Goal: Use online tool/utility: Utilize a website feature to perform a specific function

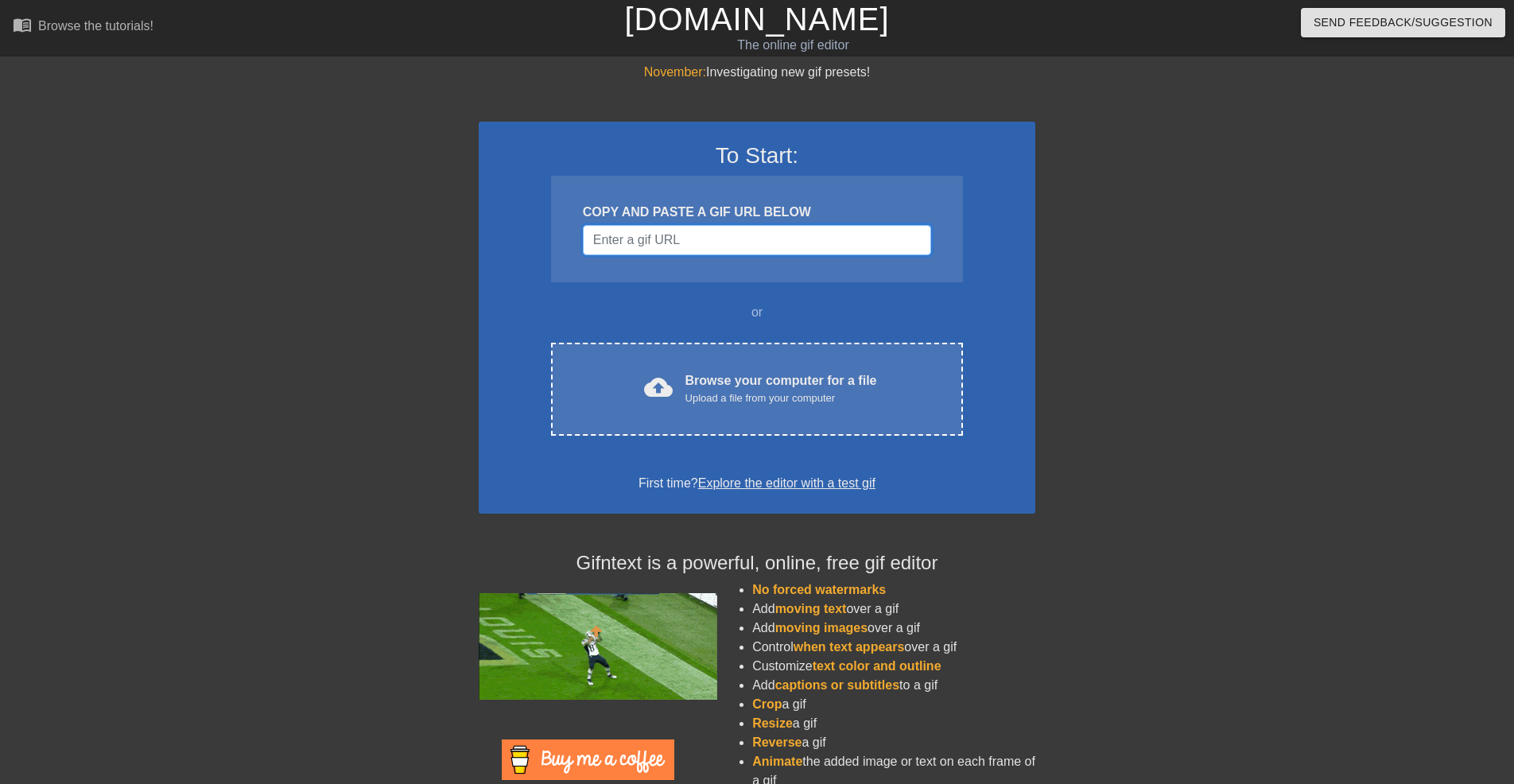
click at [736, 242] on input "Username" at bounding box center [757, 239] width 348 height 30
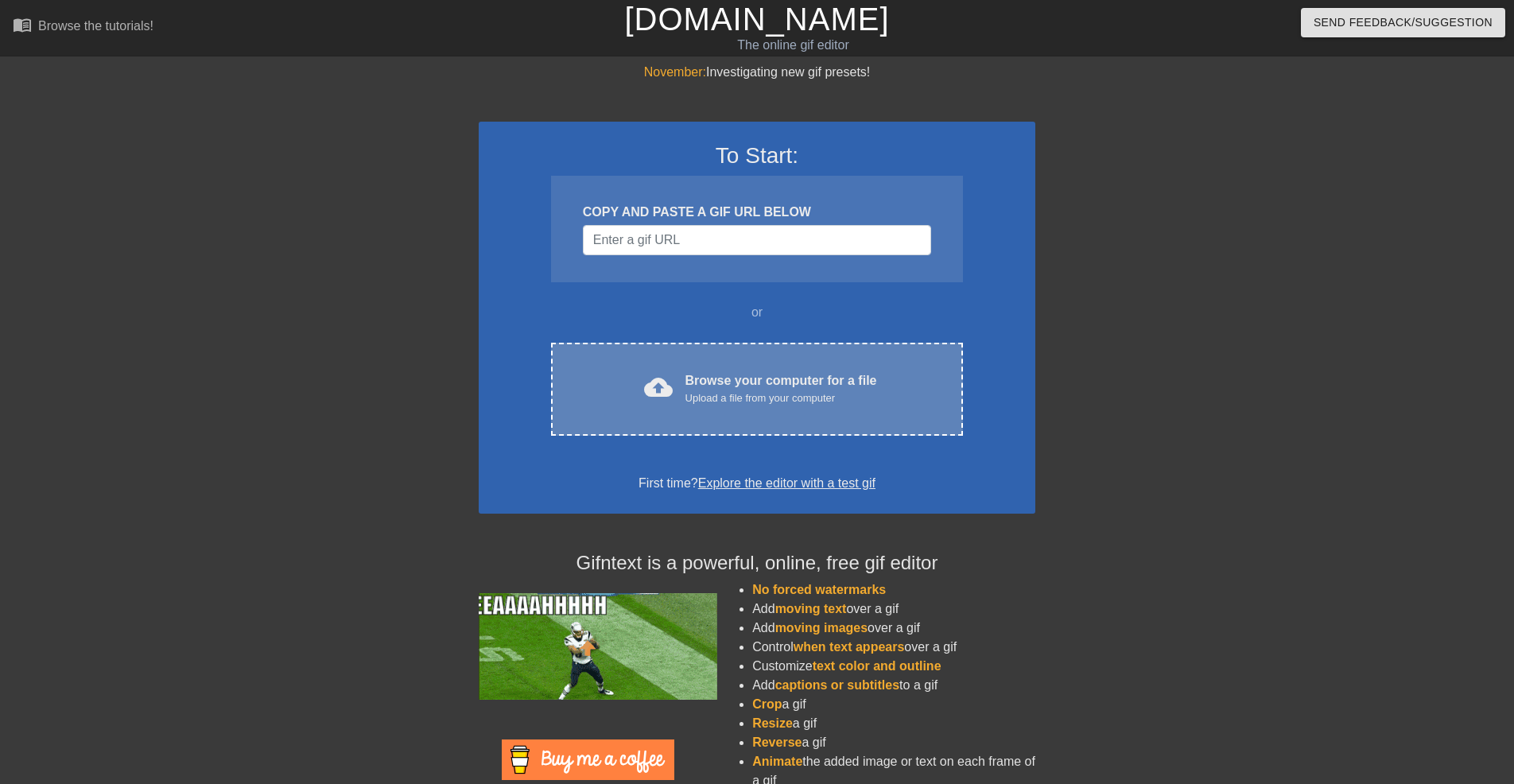
click at [759, 380] on div "Browse your computer for a file Upload a file from your computer" at bounding box center [780, 389] width 192 height 35
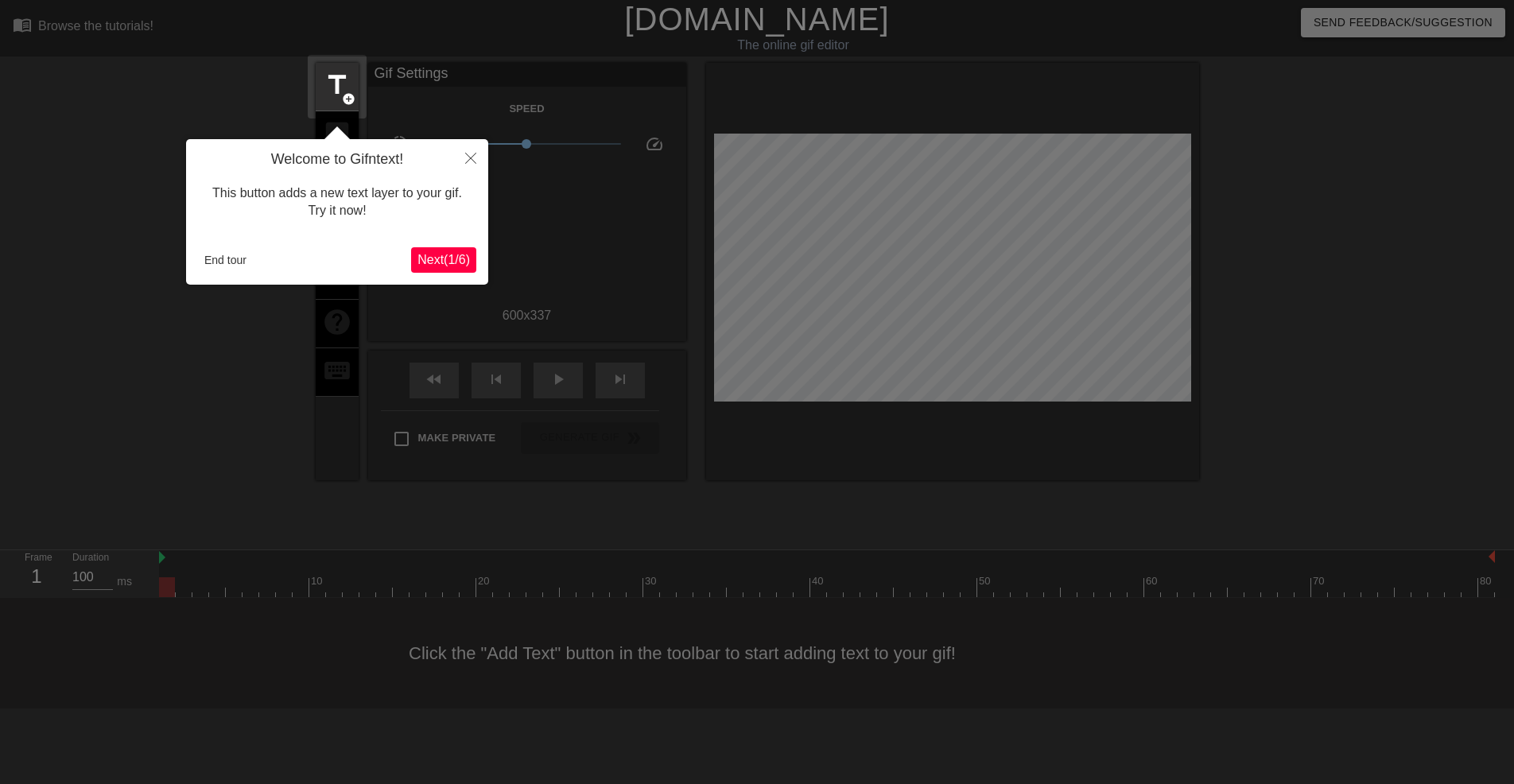
click at [437, 259] on span "Next ( 1 / 6 )" at bounding box center [443, 259] width 52 height 14
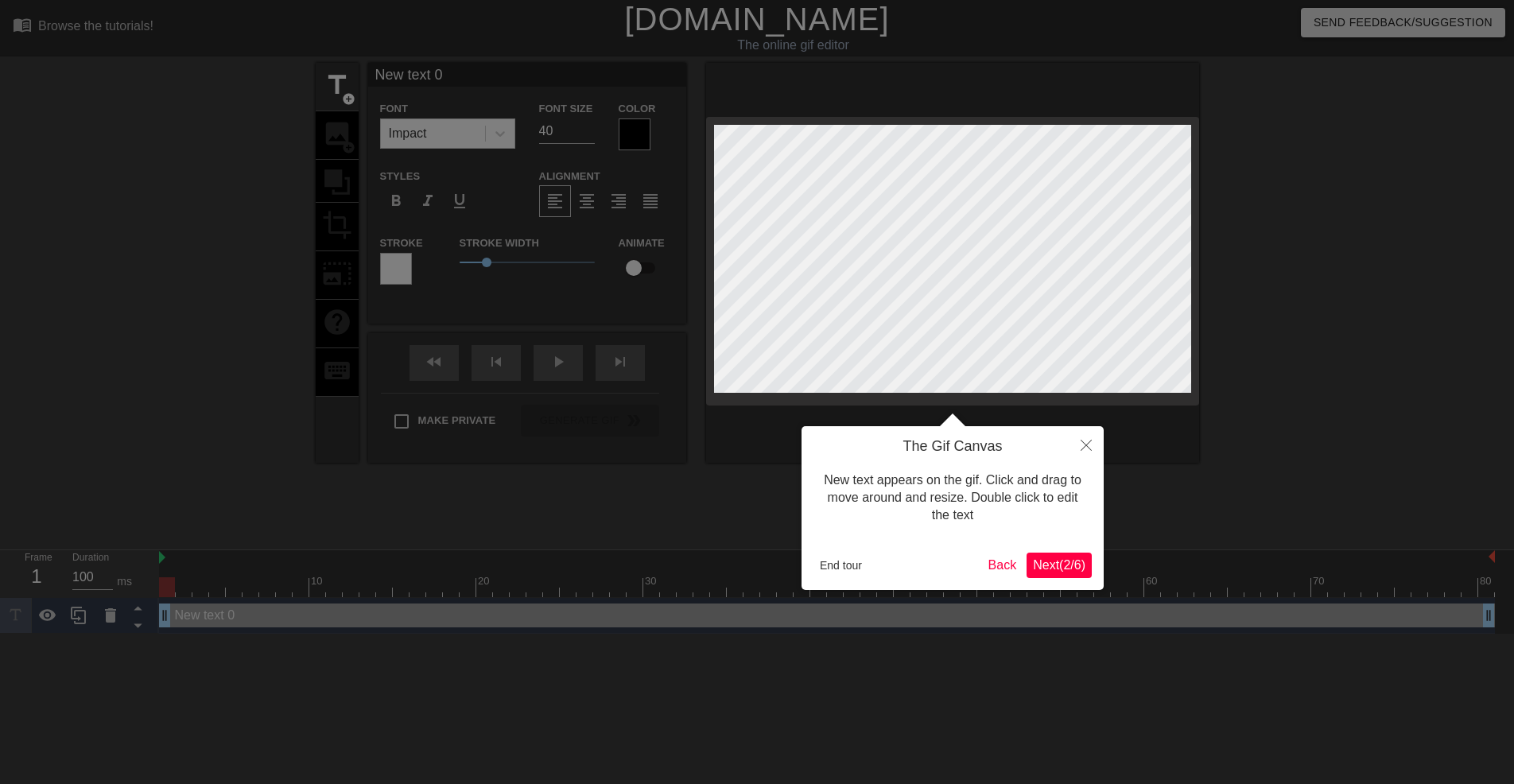
click at [1064, 566] on span "Next ( 2 / 6 )" at bounding box center [1058, 565] width 52 height 14
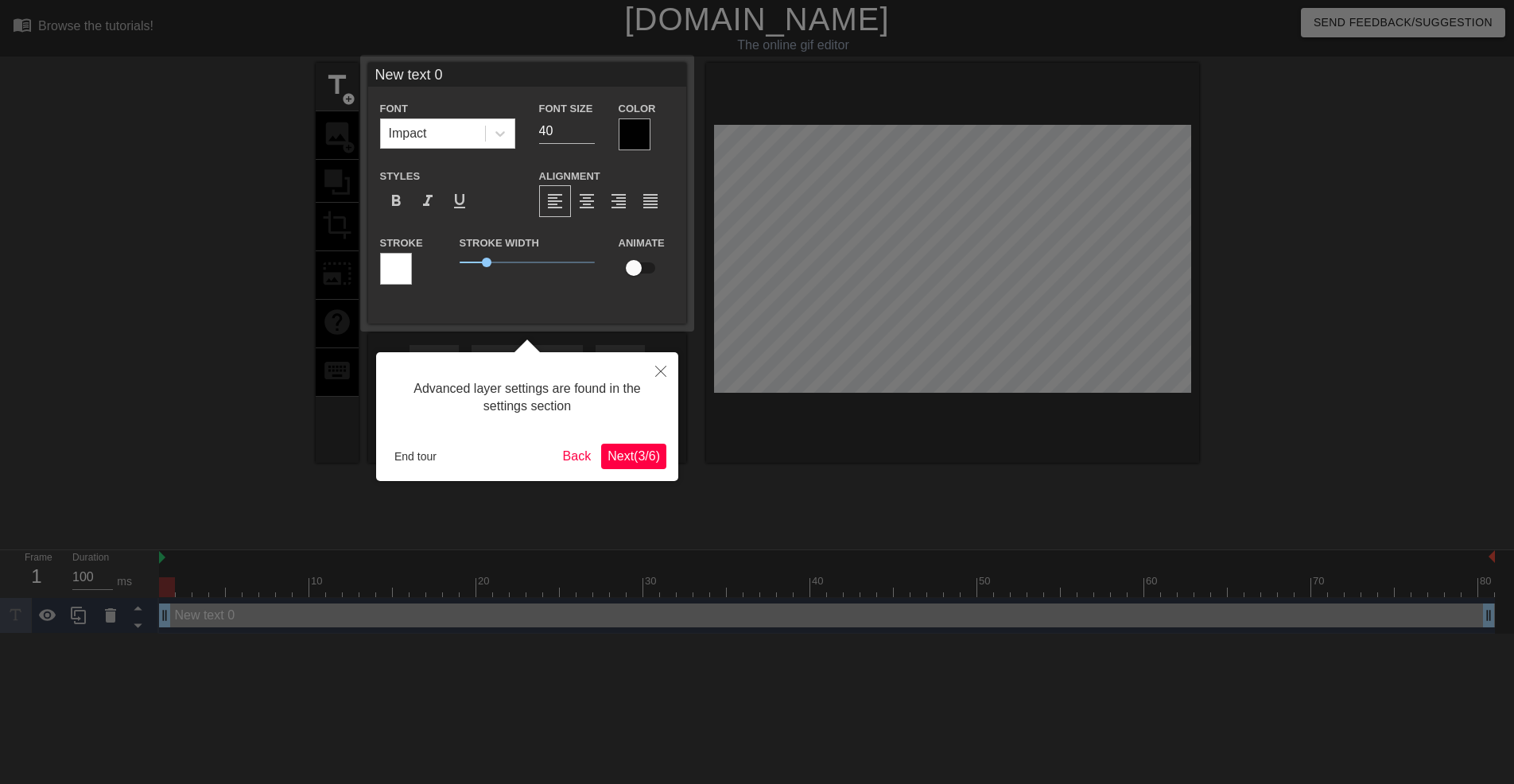
click at [648, 449] on span "Next ( 3 / 6 )" at bounding box center [633, 456] width 52 height 14
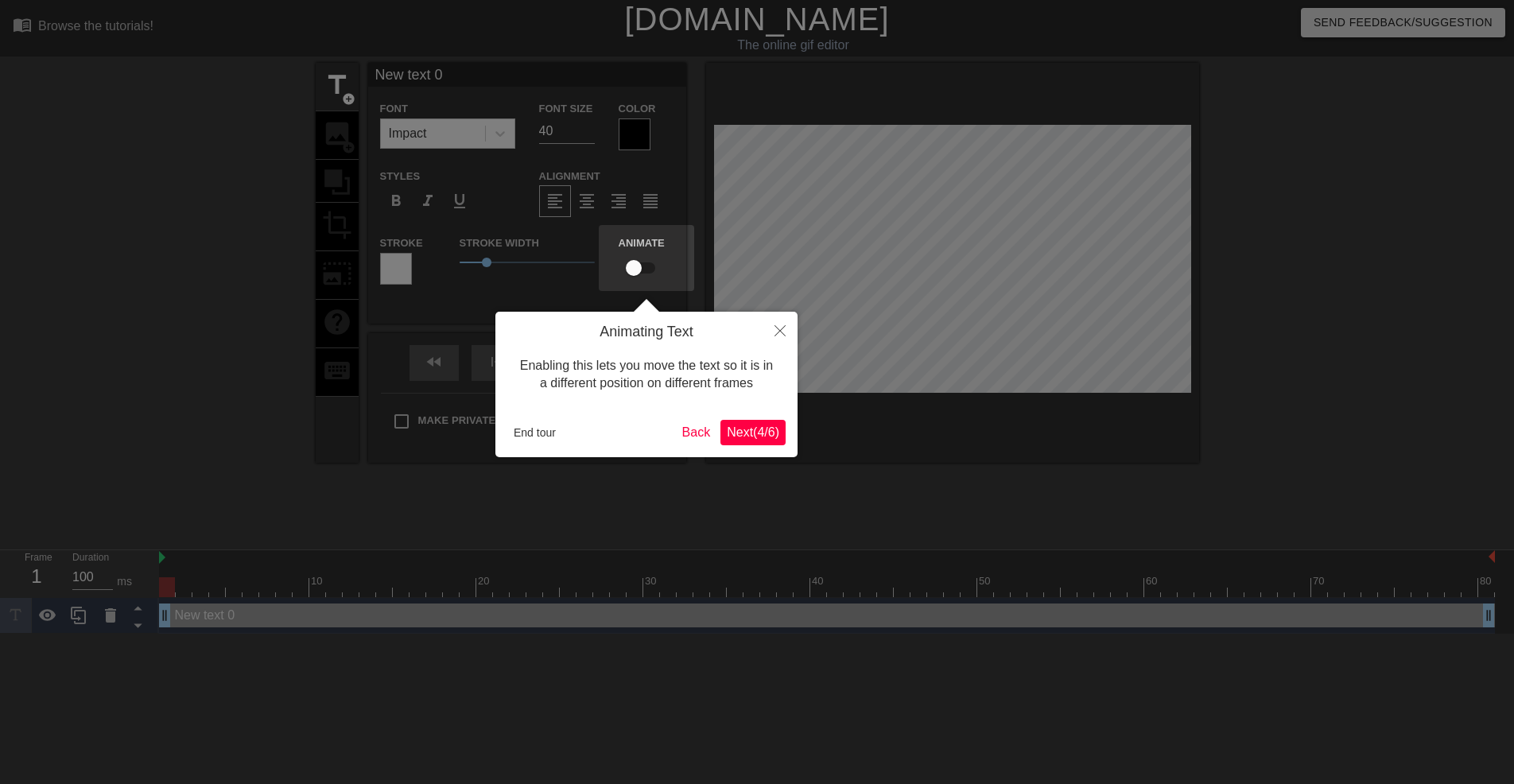
click at [754, 439] on button "Next ( 4 / 6 )" at bounding box center [752, 433] width 65 height 26
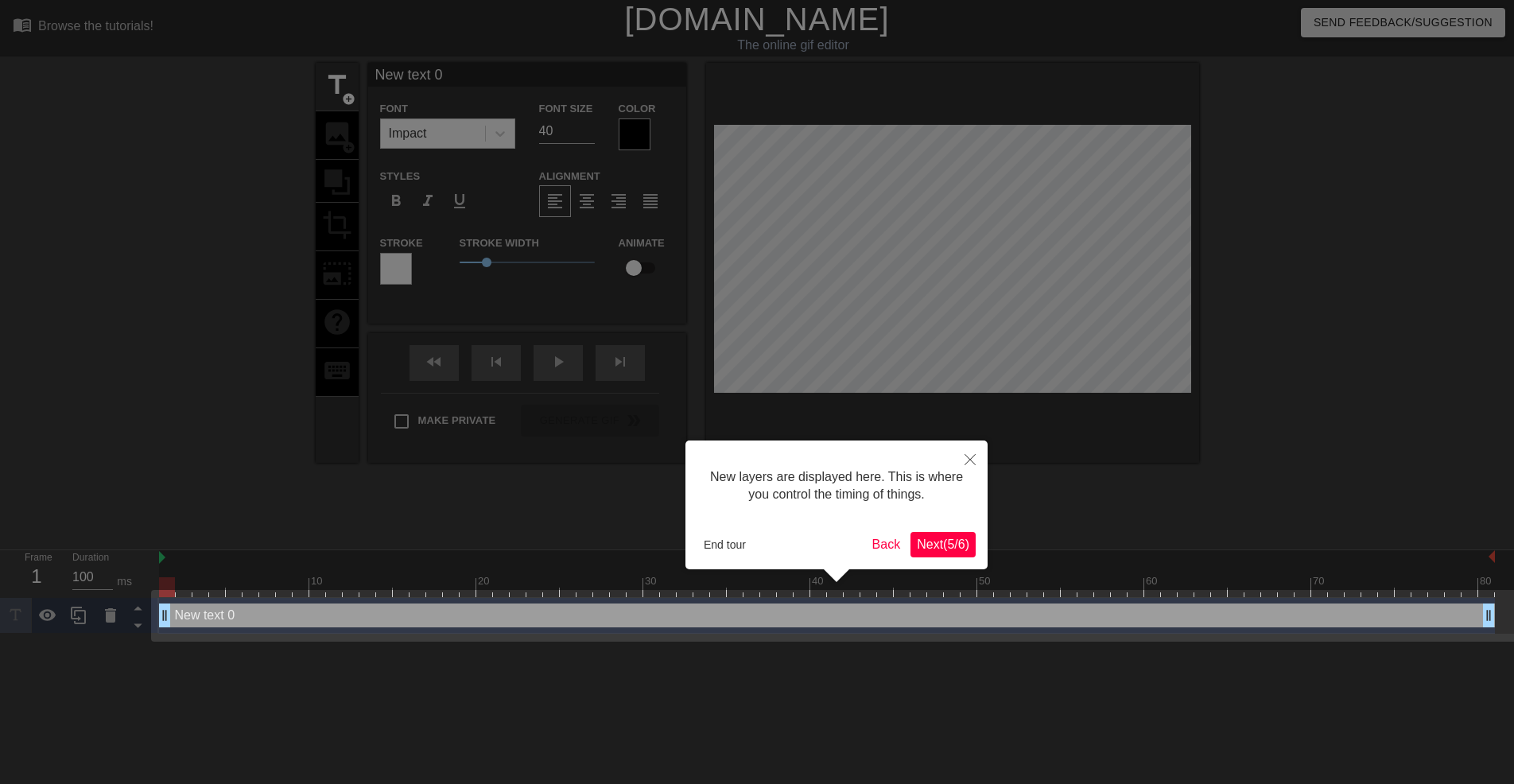
click at [948, 564] on div "New layers are displayed here. This is where you control the timing of things. …" at bounding box center [835, 504] width 302 height 128
click at [955, 570] on div at bounding box center [835, 576] width 302 height 13
click at [949, 541] on span "Next ( 5 / 6 )" at bounding box center [943, 544] width 52 height 14
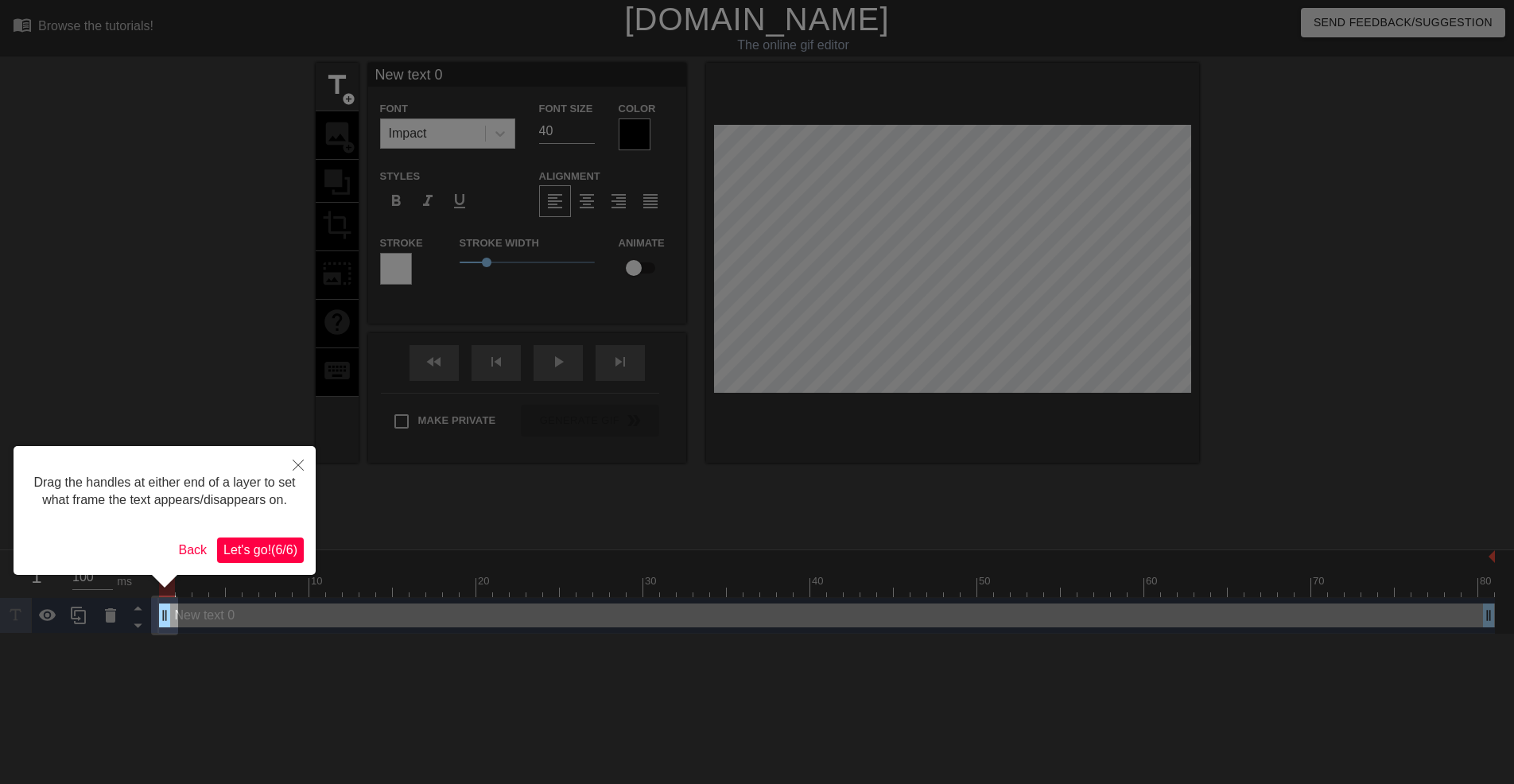
click at [244, 552] on span "Let's go! ( 6 / 6 )" at bounding box center [260, 549] width 74 height 14
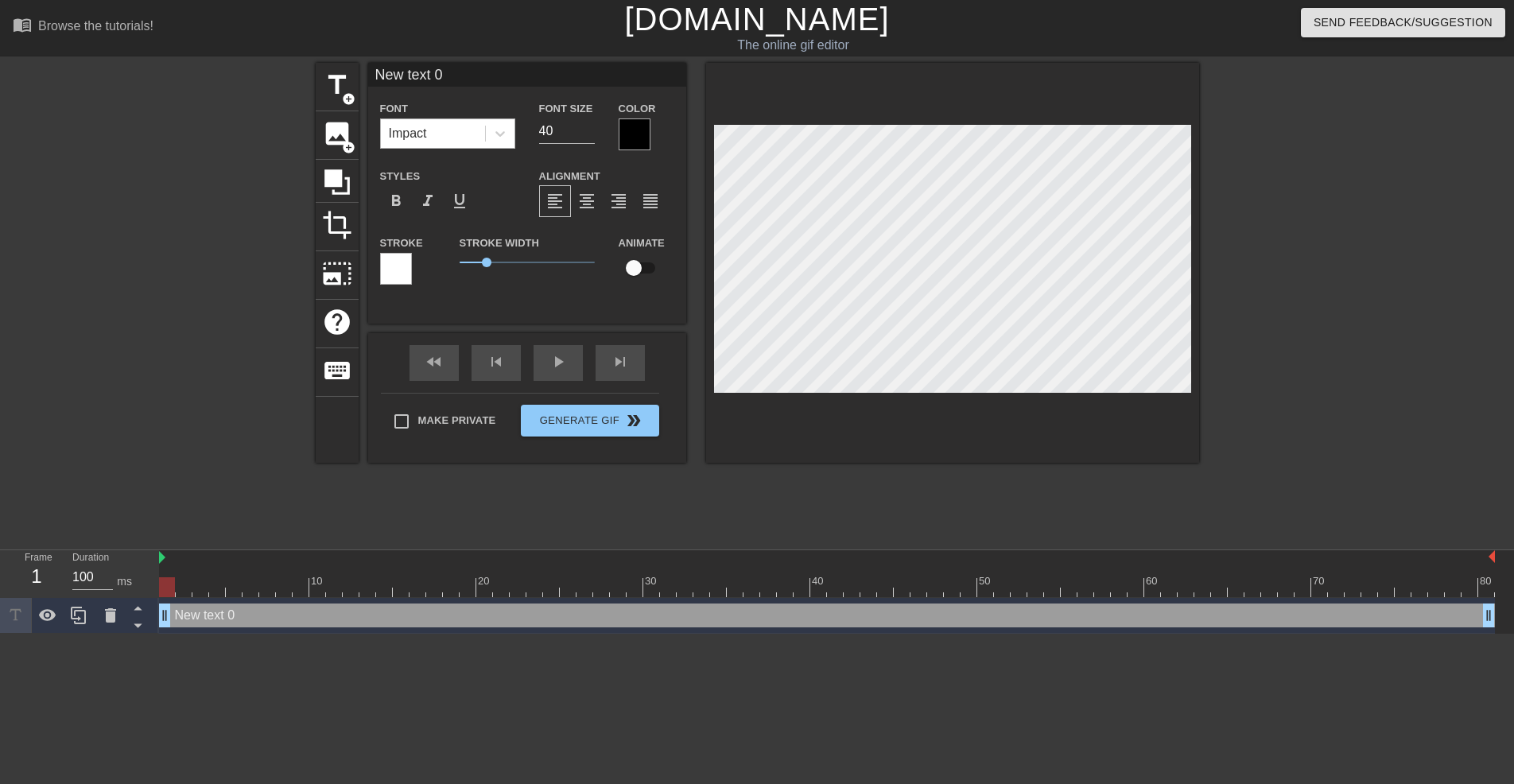
click at [427, 129] on div "Impact" at bounding box center [433, 133] width 105 height 28
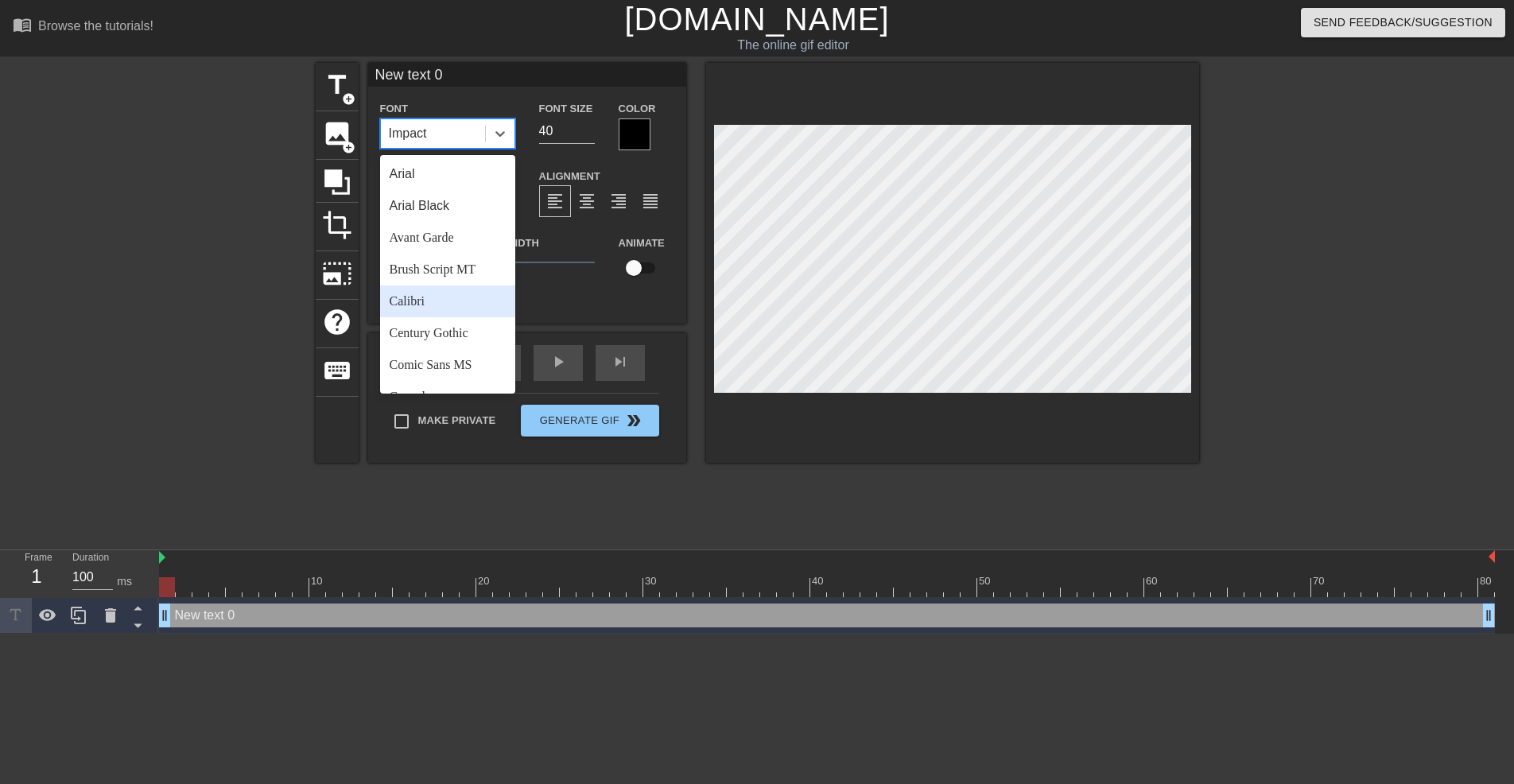
click at [445, 299] on div "Calibri" at bounding box center [447, 301] width 135 height 32
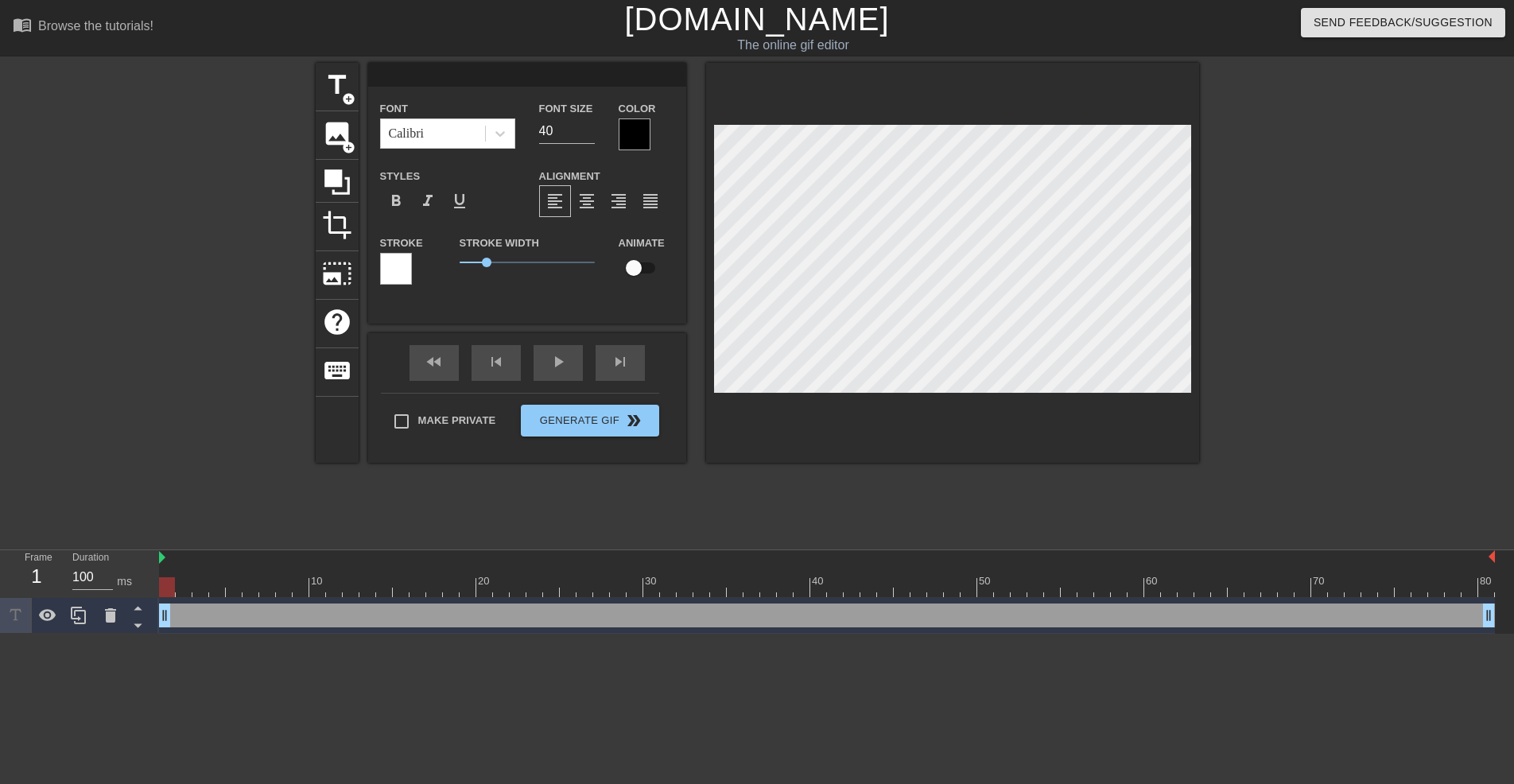
type input "u"
type textarea "u"
type input "us"
type textarea "us"
type input "use"
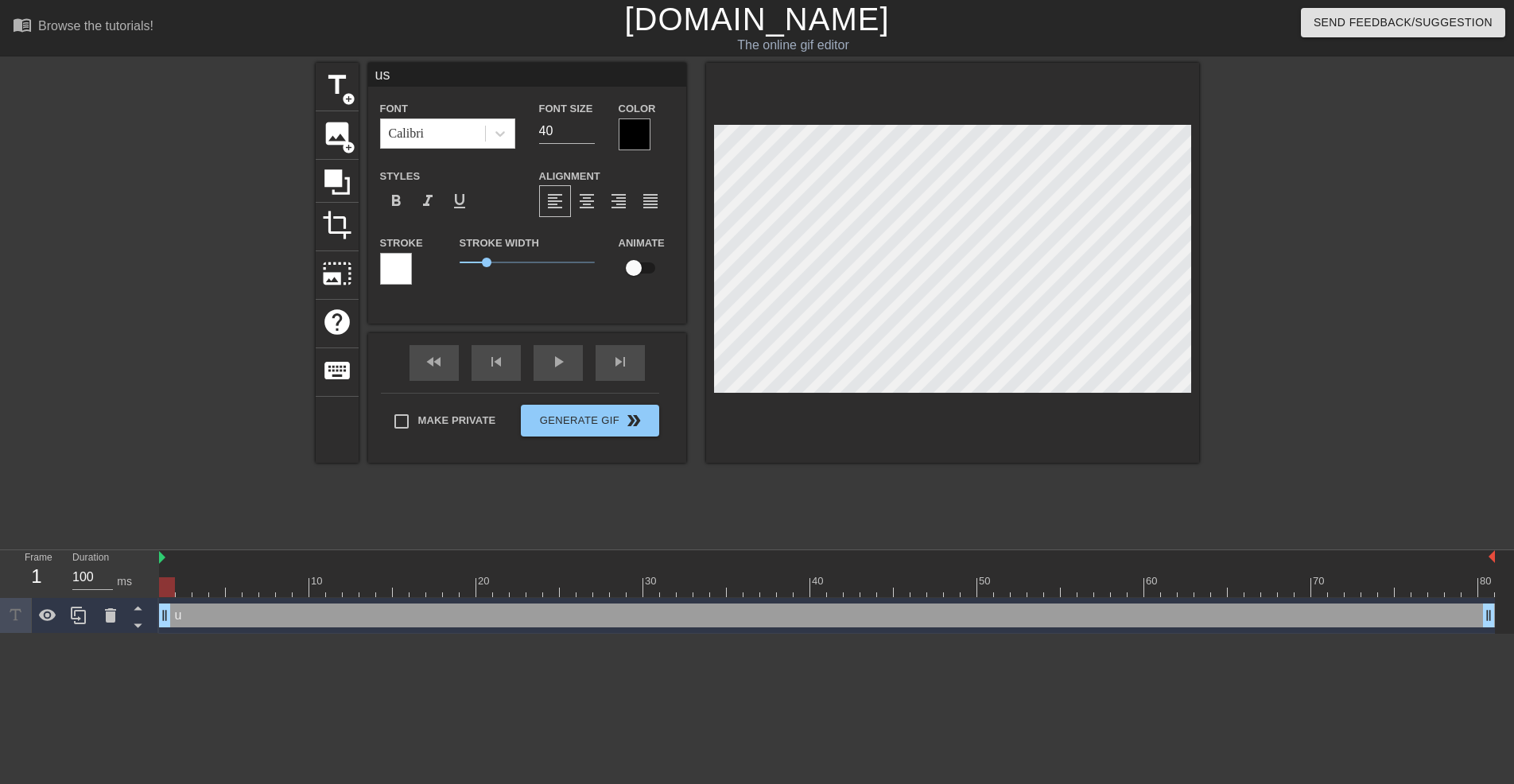
type textarea "use"
type input "user"
type textarea "user"
type input "usern"
type textarea "usern"
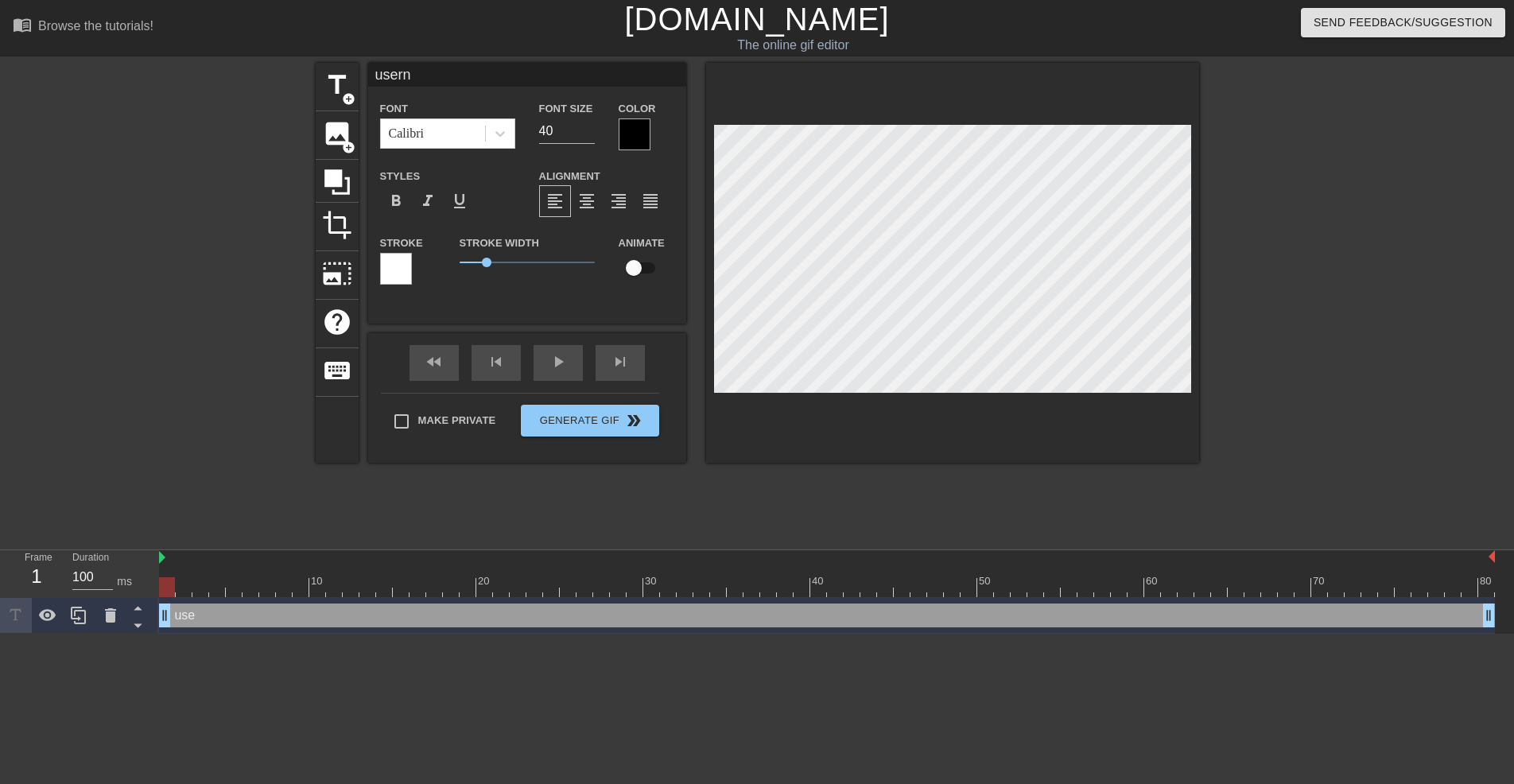
type input "userna"
type textarea "userna"
type input "usernam"
type textarea "username"
type input "username"
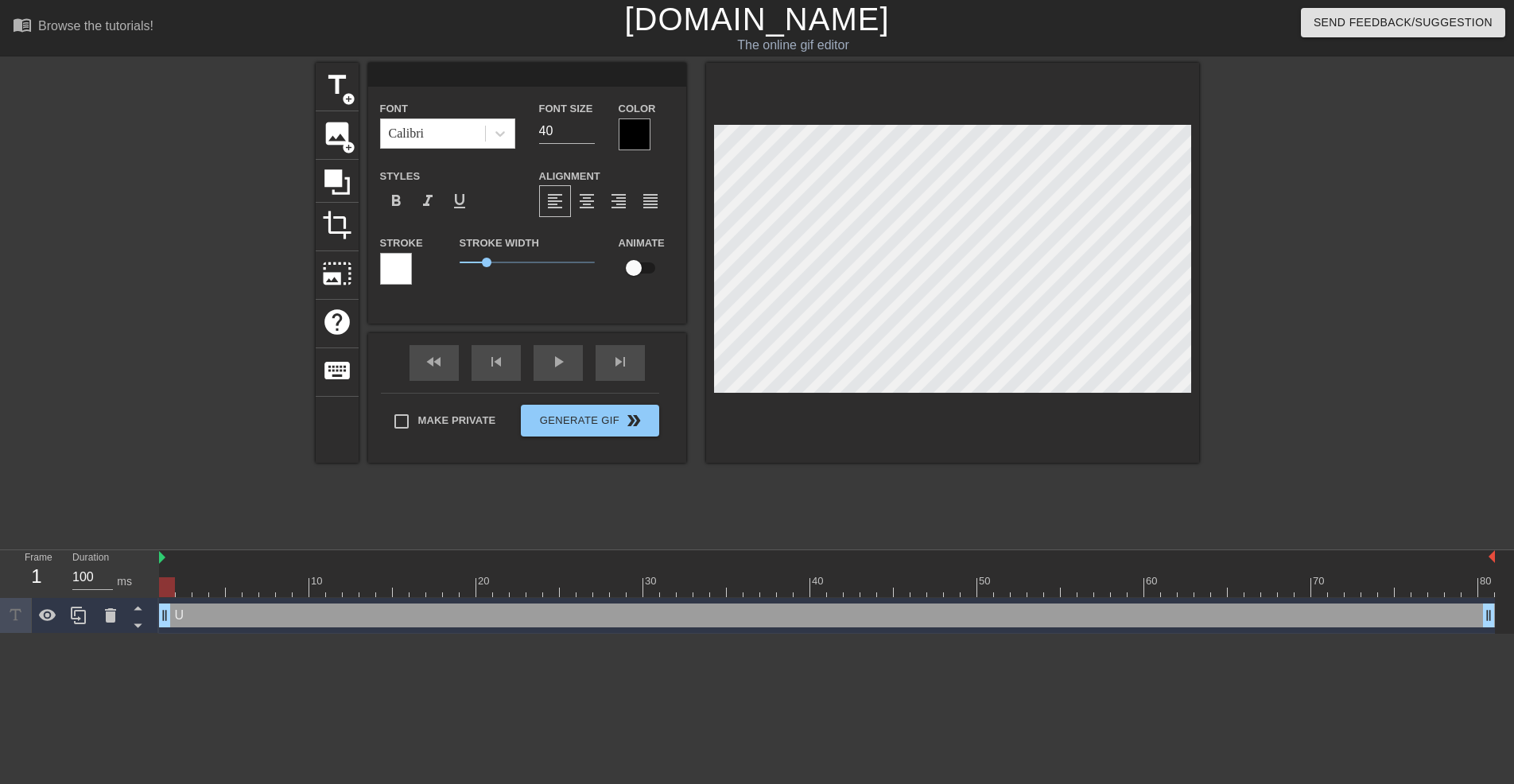
type input "U"
type textarea "U"
type input "Us"
type textarea "Us"
type input "Use"
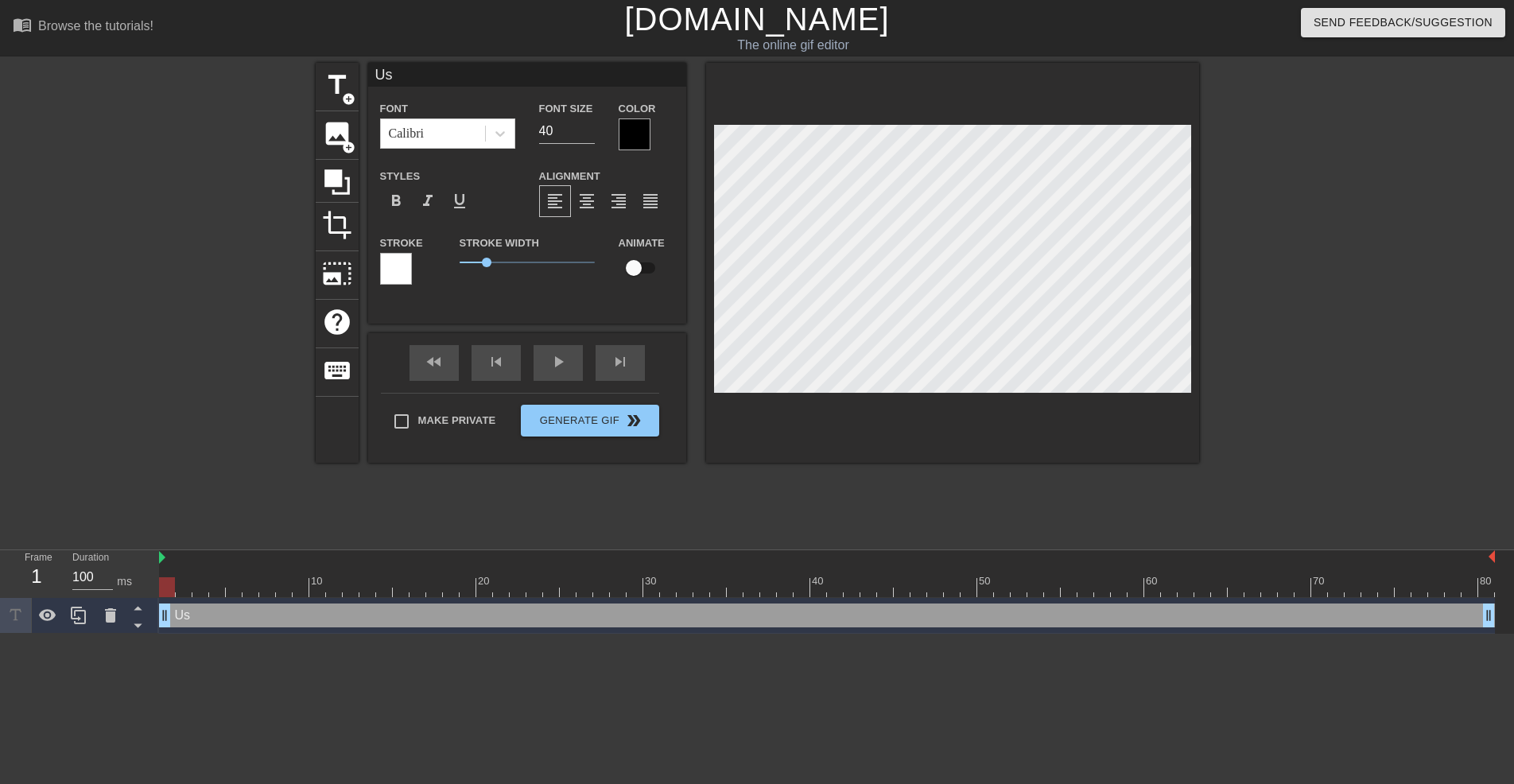
type textarea "Use"
type input "User"
type textarea "User"
type input "Usern"
type textarea "Usern"
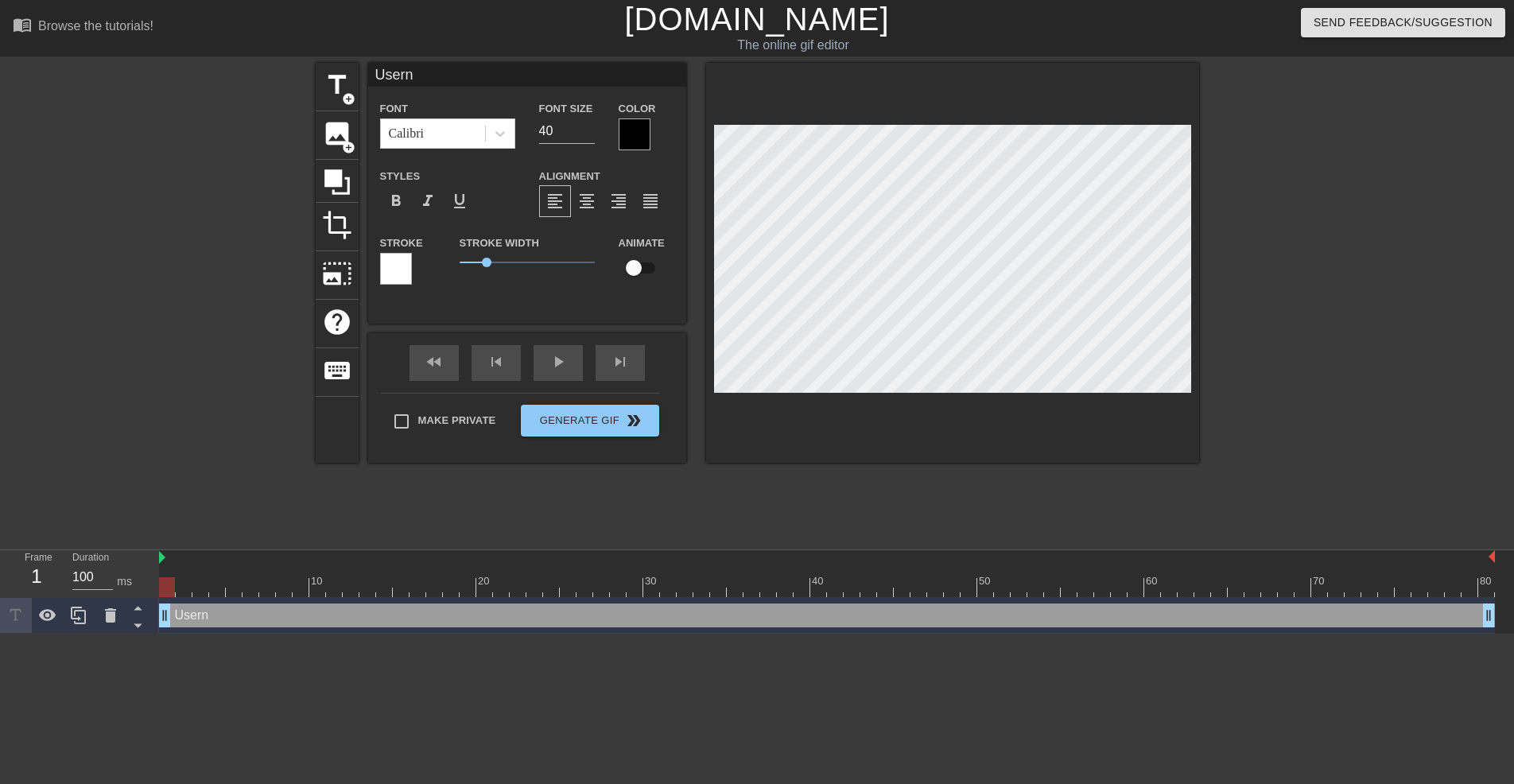
type input "Userna"
type textarea "Userna"
type input "Usernam"
type textarea "Usernam"
type input "Username"
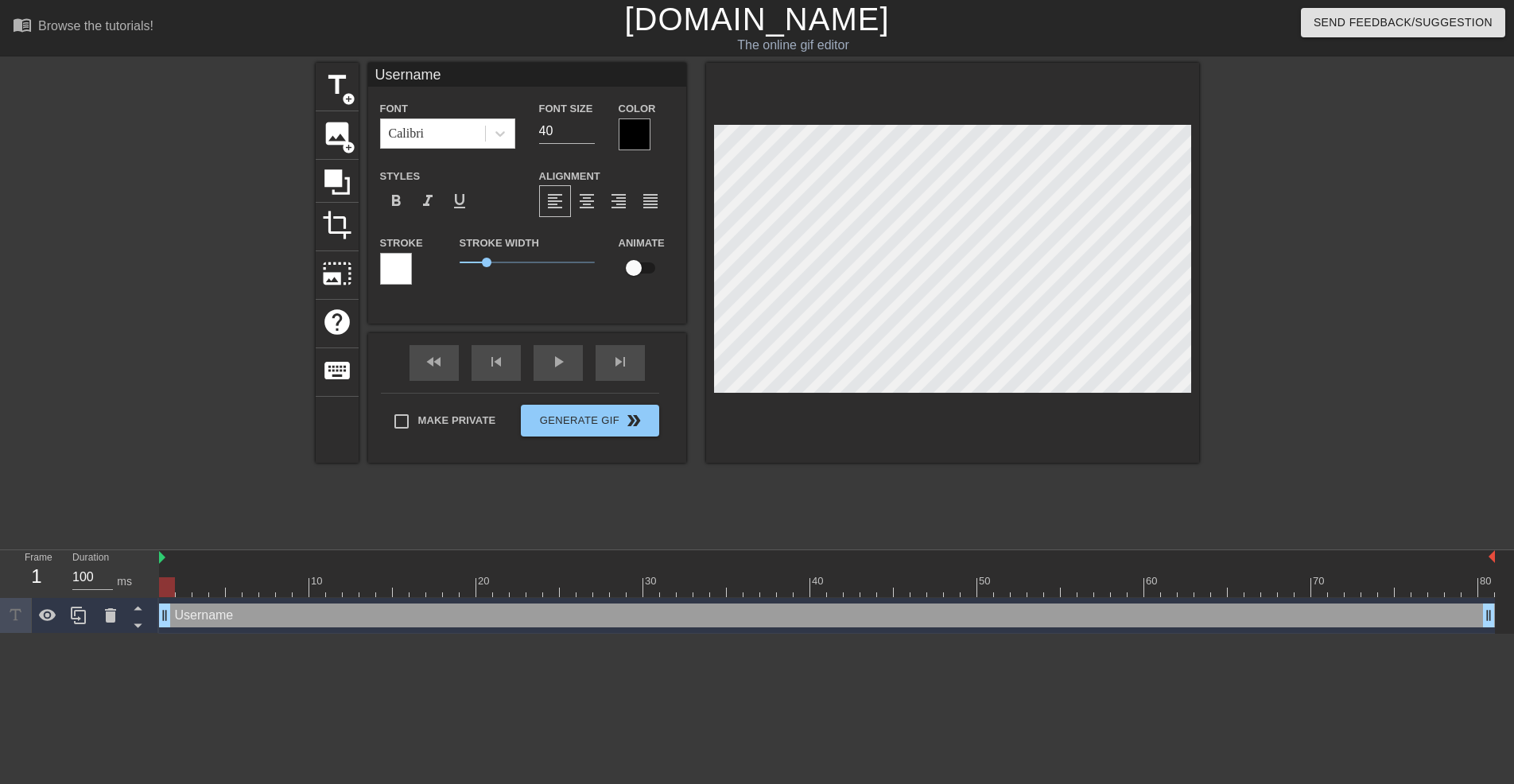
scroll to position [0, 3]
type textarea "Username"
click at [492, 258] on span "1.2" at bounding box center [526, 262] width 135 height 19
click at [401, 196] on span "format_bold" at bounding box center [395, 201] width 19 height 19
drag, startPoint x: 165, startPoint y: 582, endPoint x: 183, endPoint y: 580, distance: 18.1
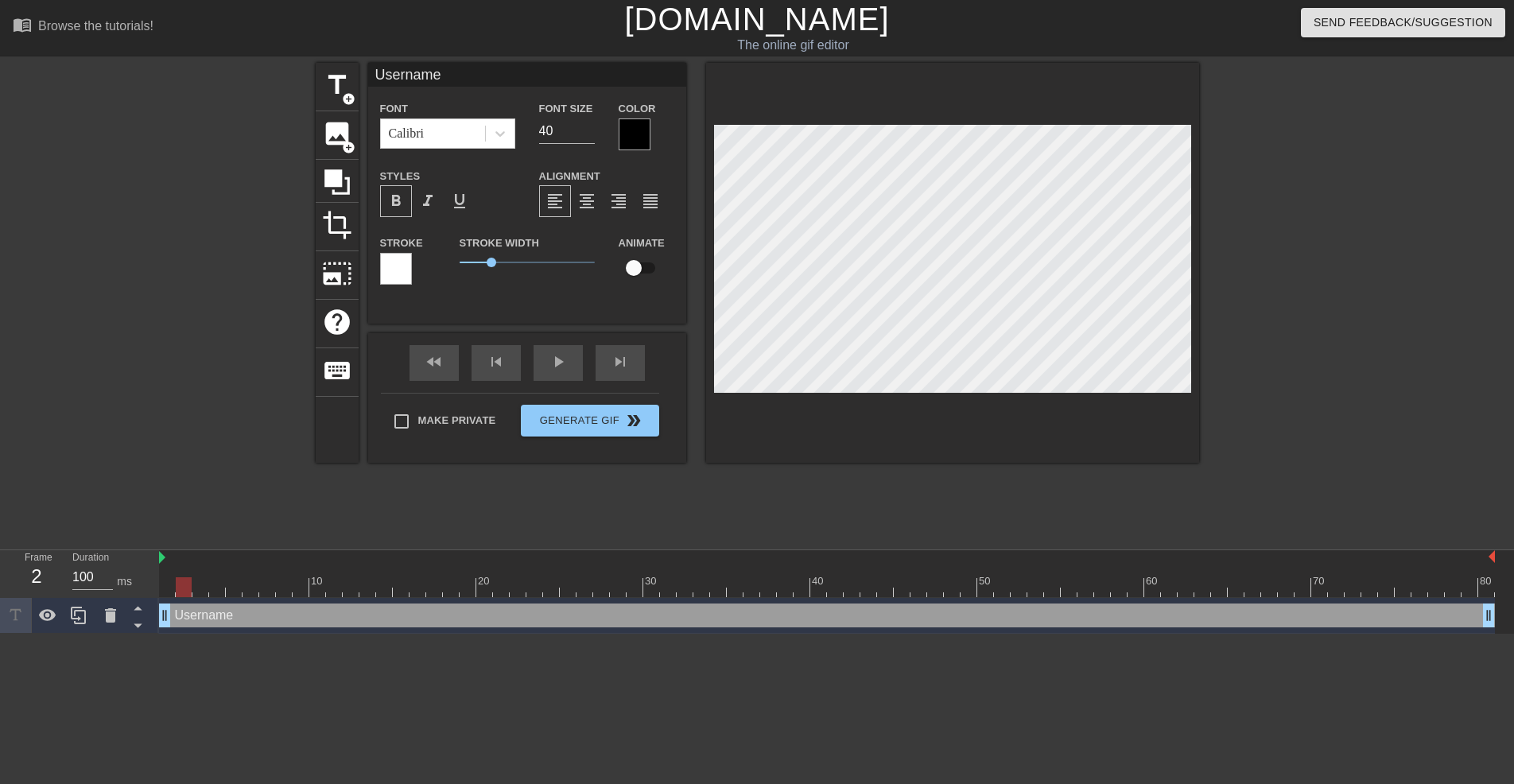
click at [183, 580] on div at bounding box center [183, 587] width 16 height 20
drag, startPoint x: 183, startPoint y: 587, endPoint x: 198, endPoint y: 583, distance: 15.5
click at [198, 583] on div at bounding box center [200, 587] width 16 height 20
drag, startPoint x: 201, startPoint y: 590, endPoint x: 43, endPoint y: 579, distance: 158.4
click at [43, 579] on div "Frame 1 Duration 100 ms 10 20 30 40 50 60 70 80 Username drag_handle drag_handle" at bounding box center [757, 591] width 1514 height 83
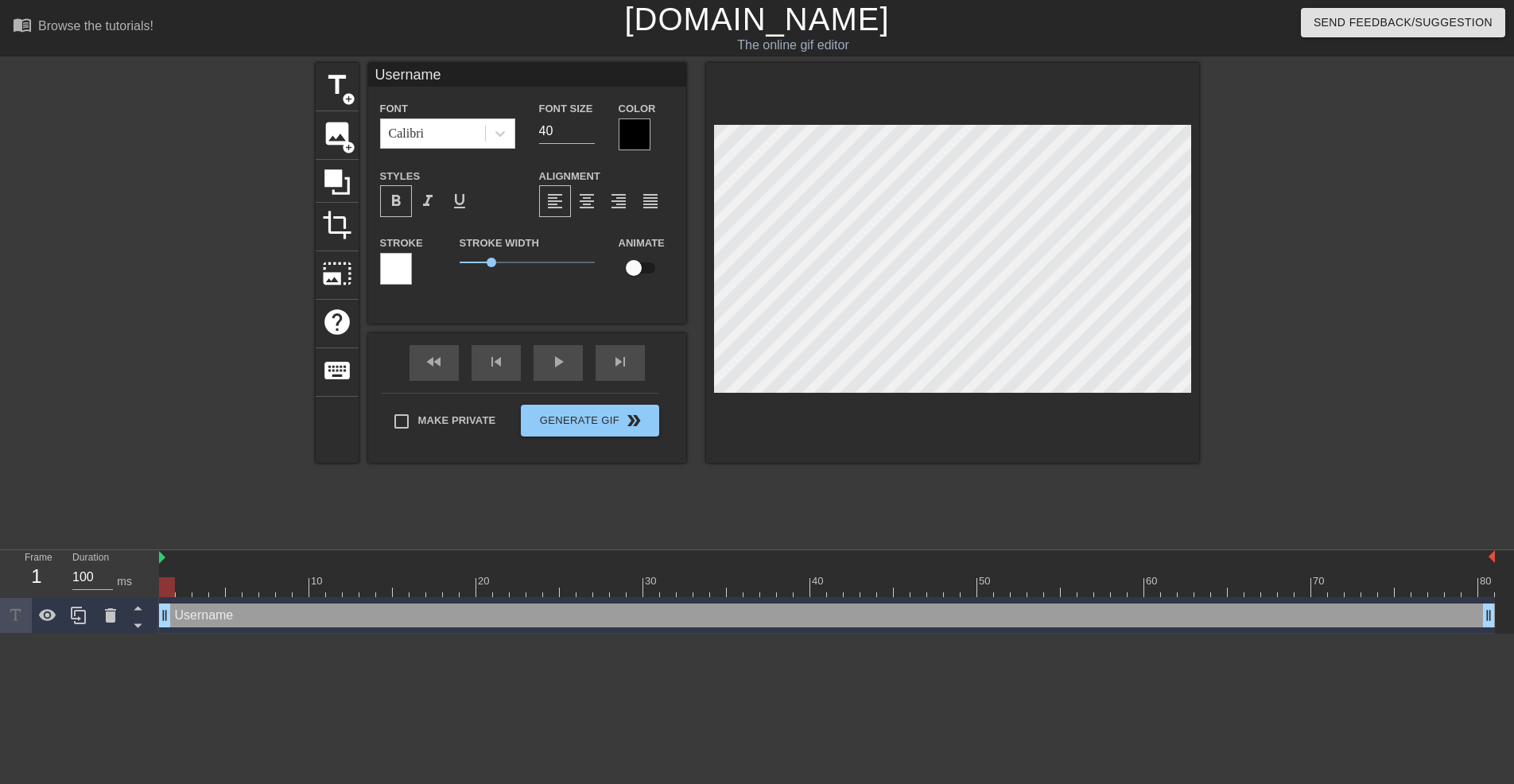
click at [533, 359] on div "fast_rewind skip_previous play_arrow skip_next" at bounding box center [526, 362] width 260 height 60
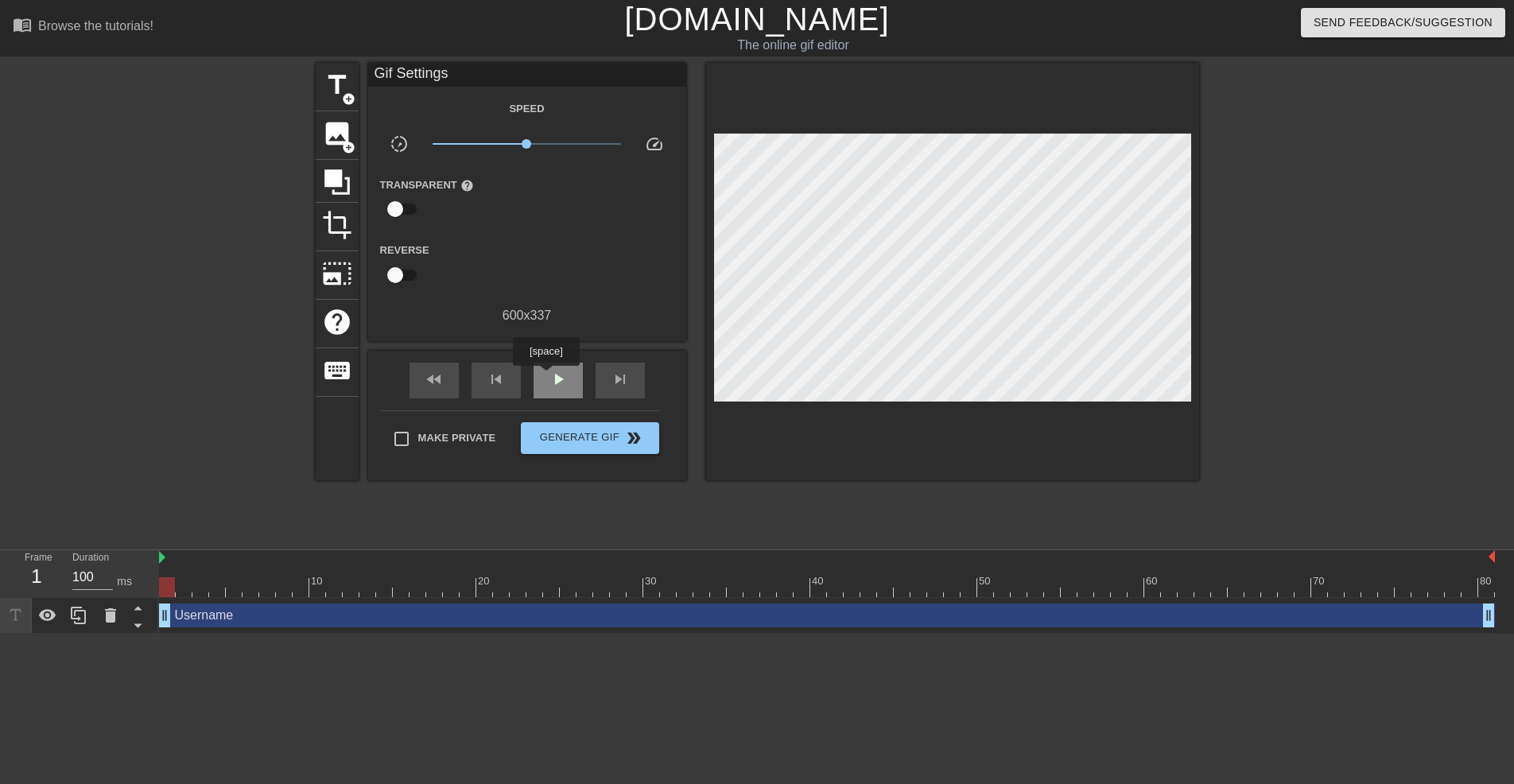
click at [547, 377] on div "play_arrow" at bounding box center [558, 380] width 50 height 36
click at [549, 377] on span "pause" at bounding box center [558, 379] width 19 height 19
click at [549, 377] on span "play_arrow" at bounding box center [558, 379] width 19 height 19
drag, startPoint x: 425, startPoint y: 582, endPoint x: 185, endPoint y: 563, distance: 240.8
click at [185, 565] on div "10 20 30 40 50 60 70 80" at bounding box center [826, 573] width 1336 height 47
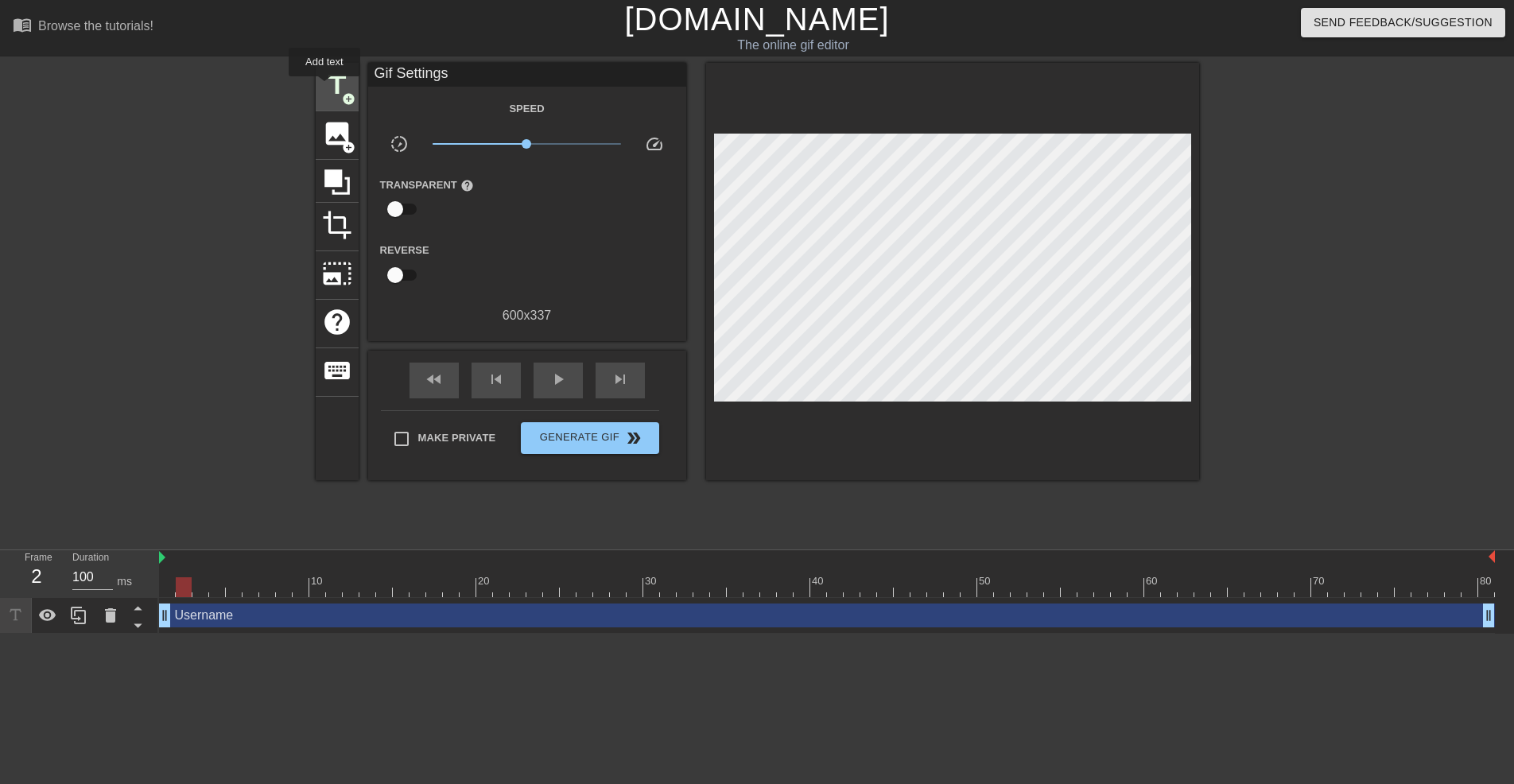
click at [325, 89] on span "title" at bounding box center [337, 84] width 30 height 30
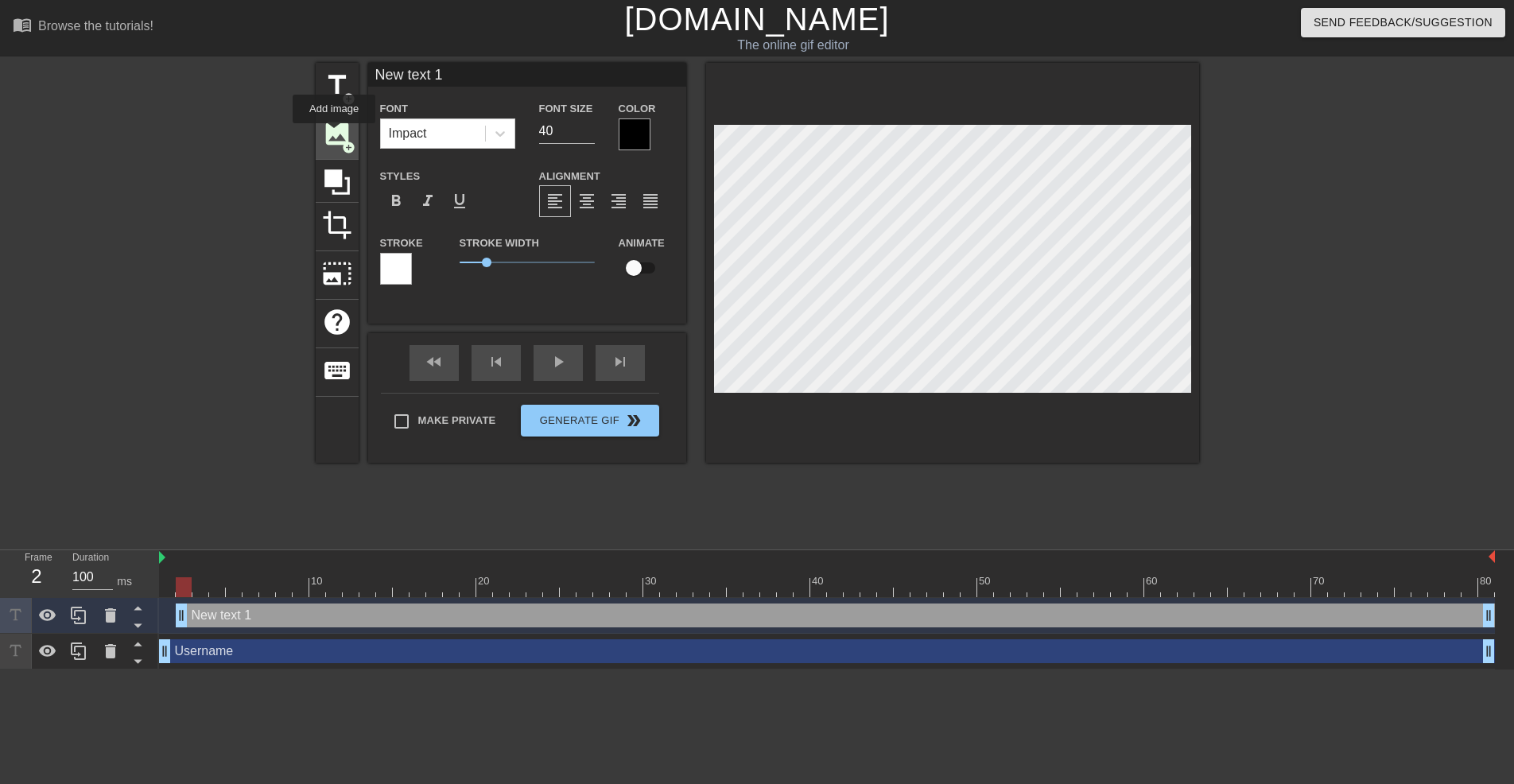
click at [334, 135] on span "image" at bounding box center [337, 133] width 30 height 30
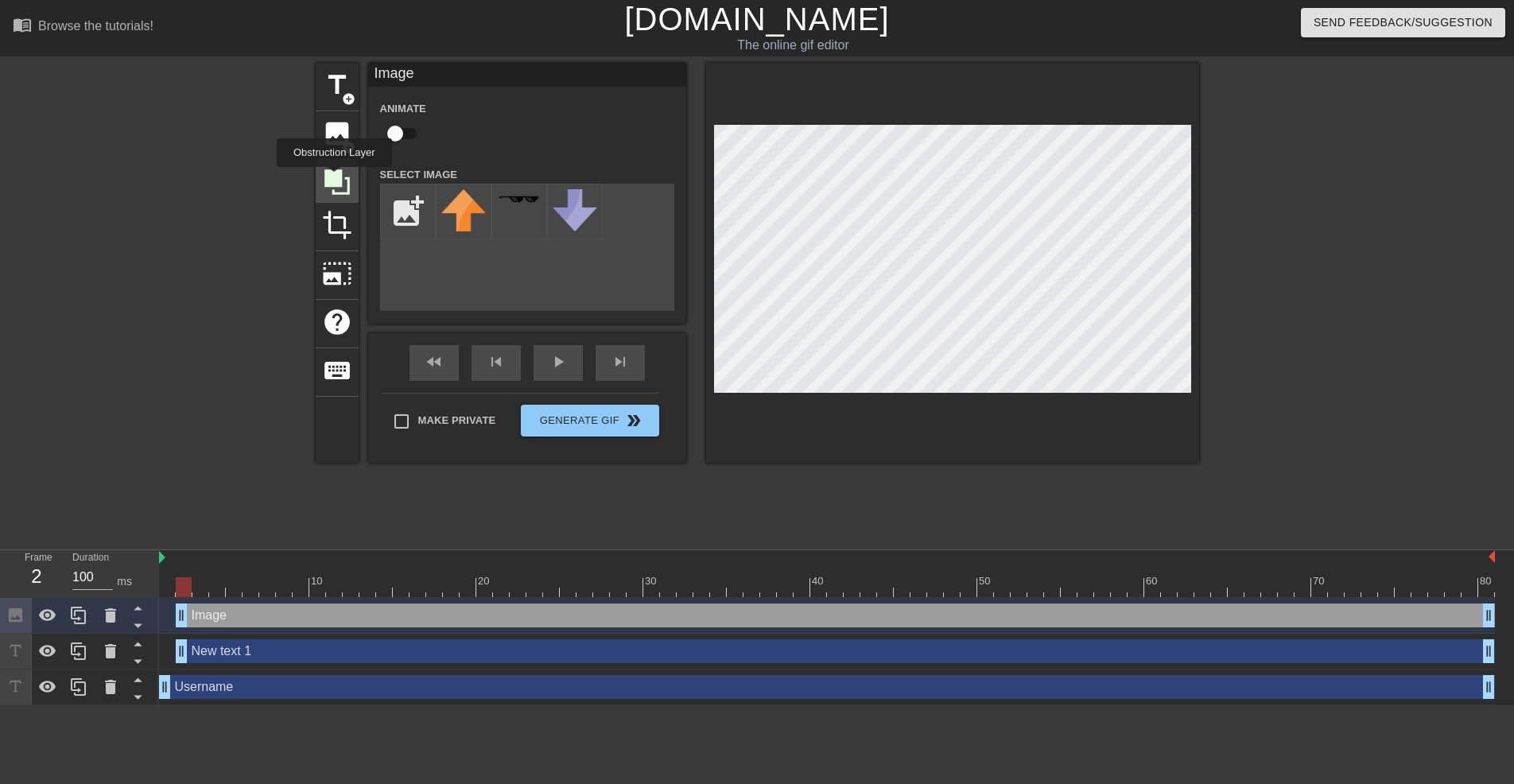
click at [334, 178] on icon at bounding box center [337, 182] width 26 height 26
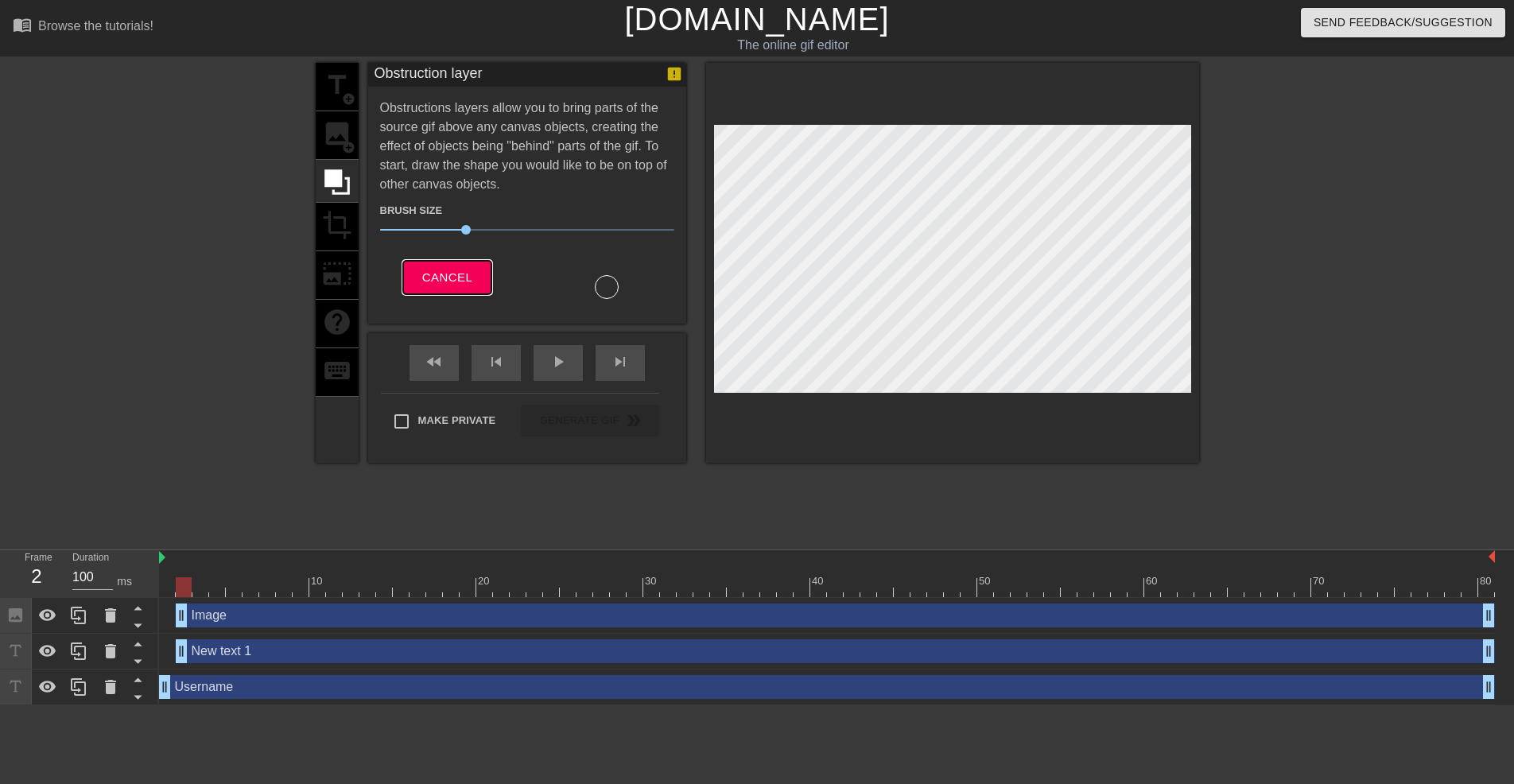
click at [442, 263] on button "Cancel" at bounding box center [448, 277] width 88 height 33
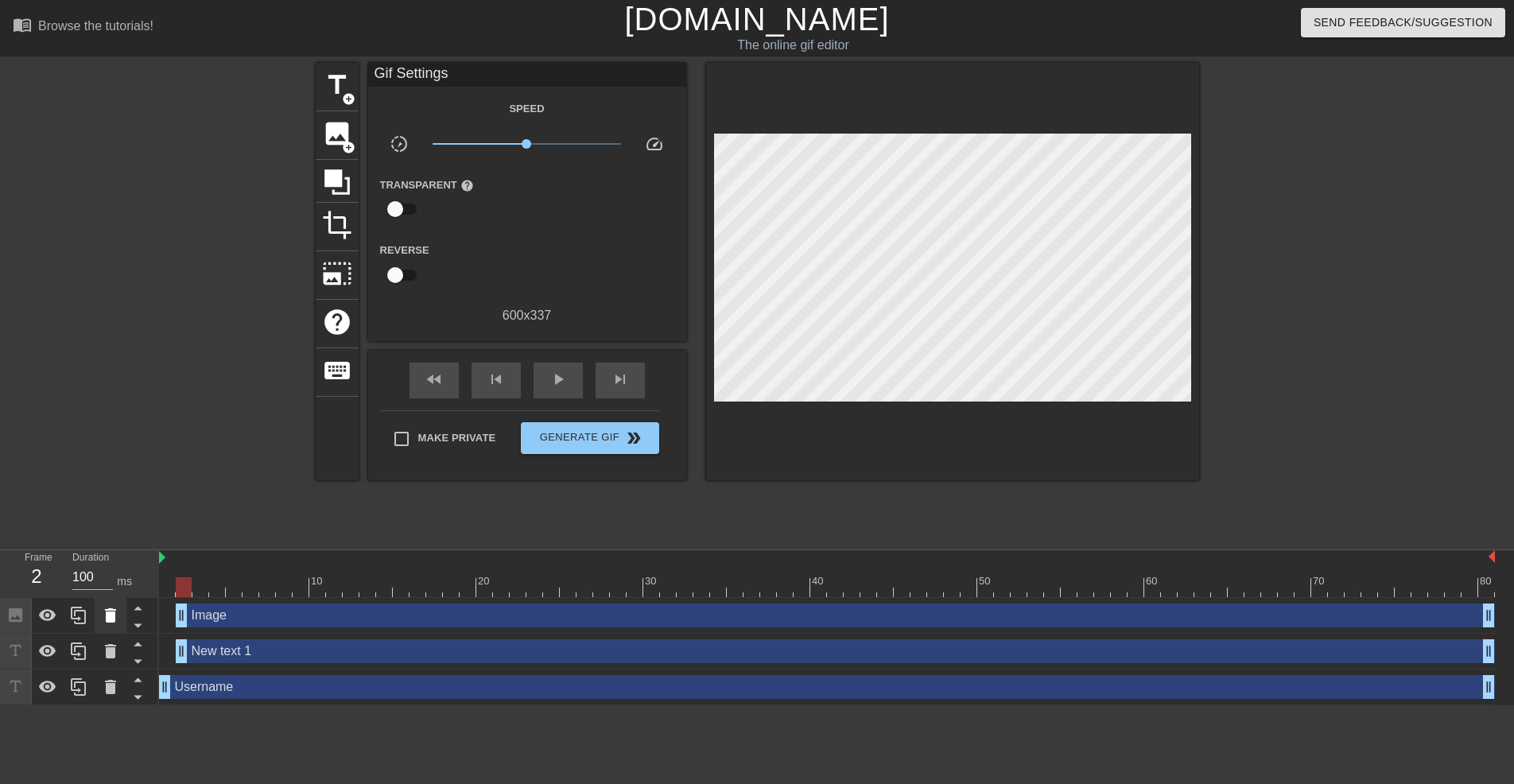
click at [105, 621] on icon at bounding box center [110, 615] width 19 height 19
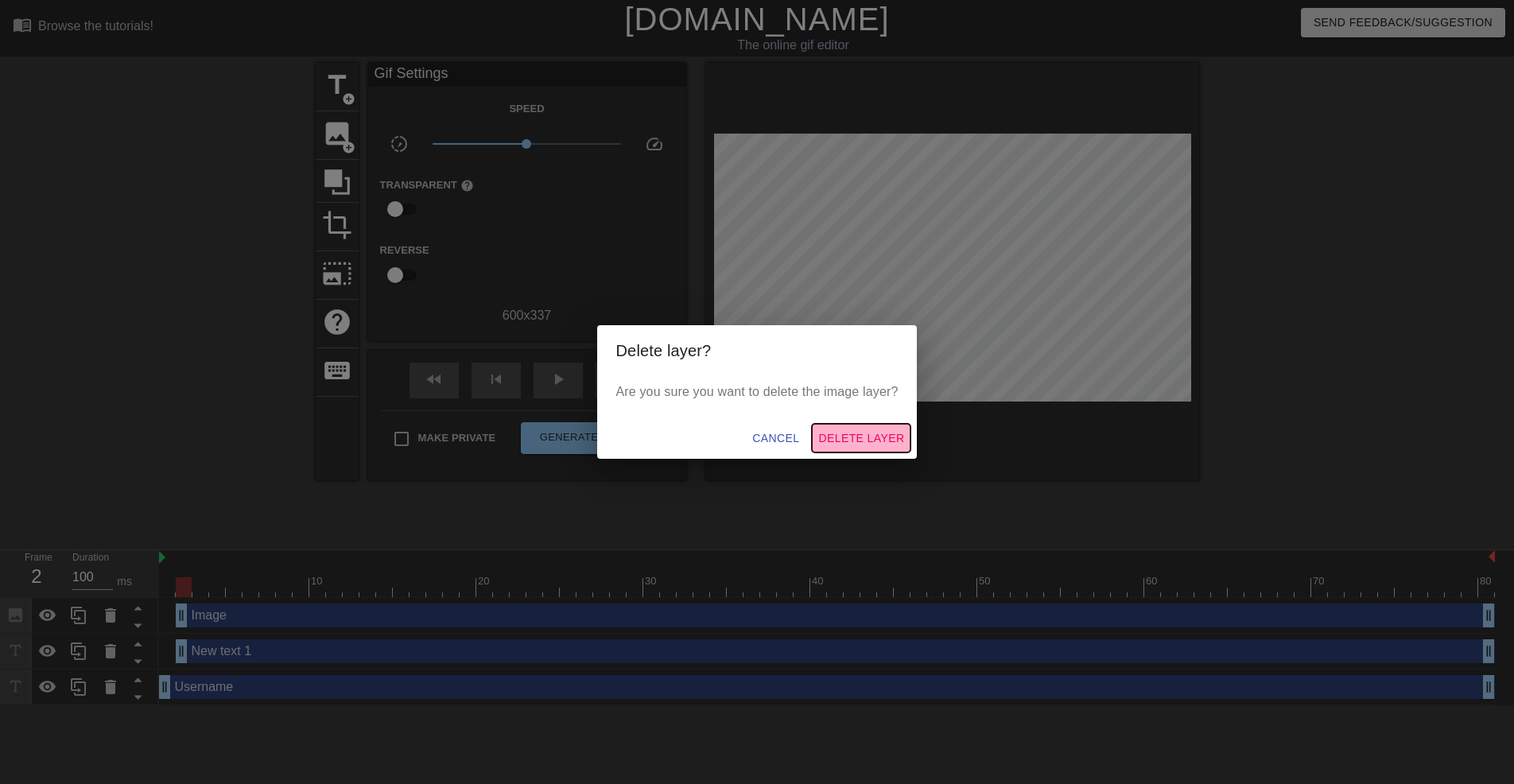
click at [840, 439] on span "Delete Layer" at bounding box center [861, 438] width 86 height 20
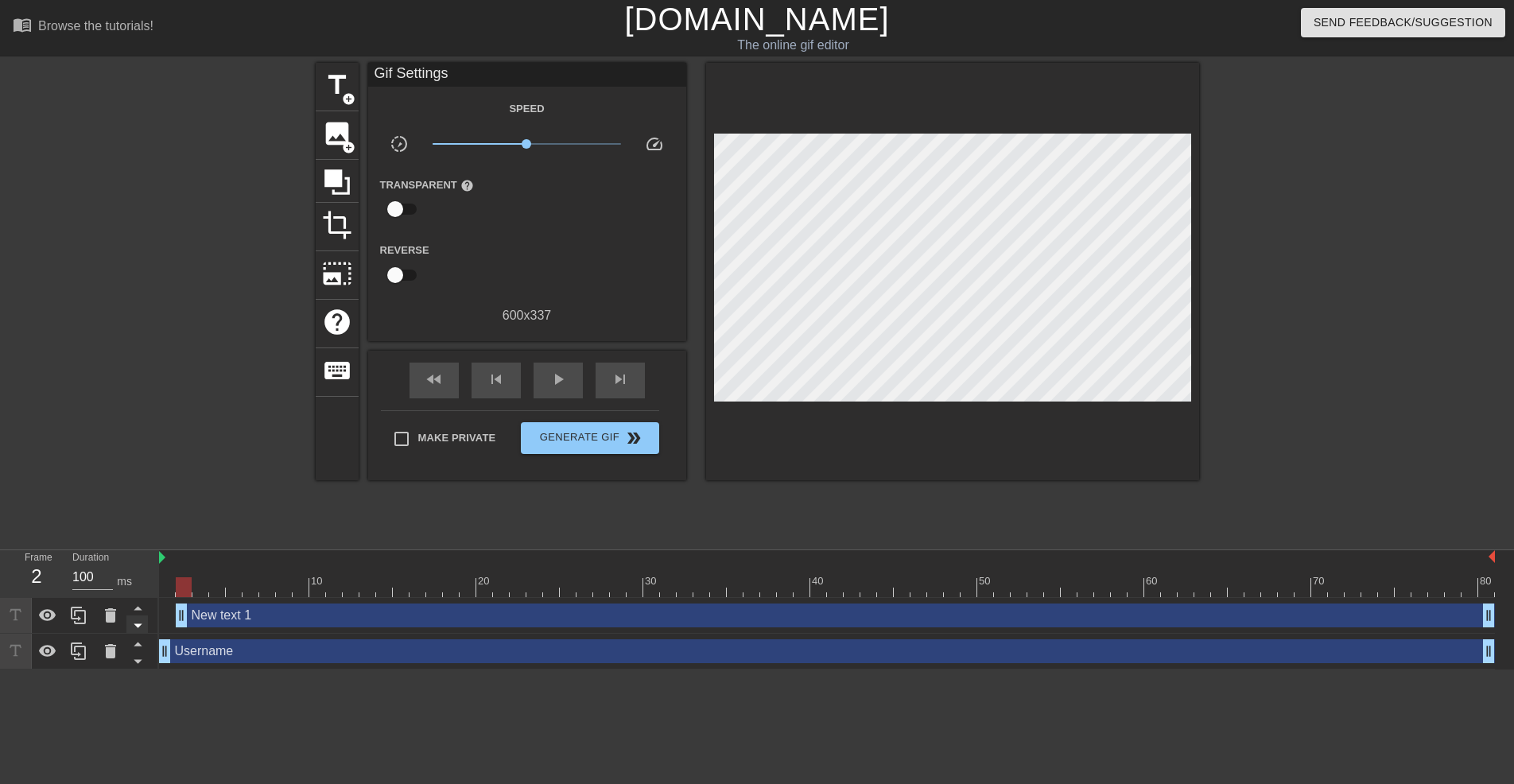
click at [140, 627] on icon at bounding box center [138, 626] width 8 height 4
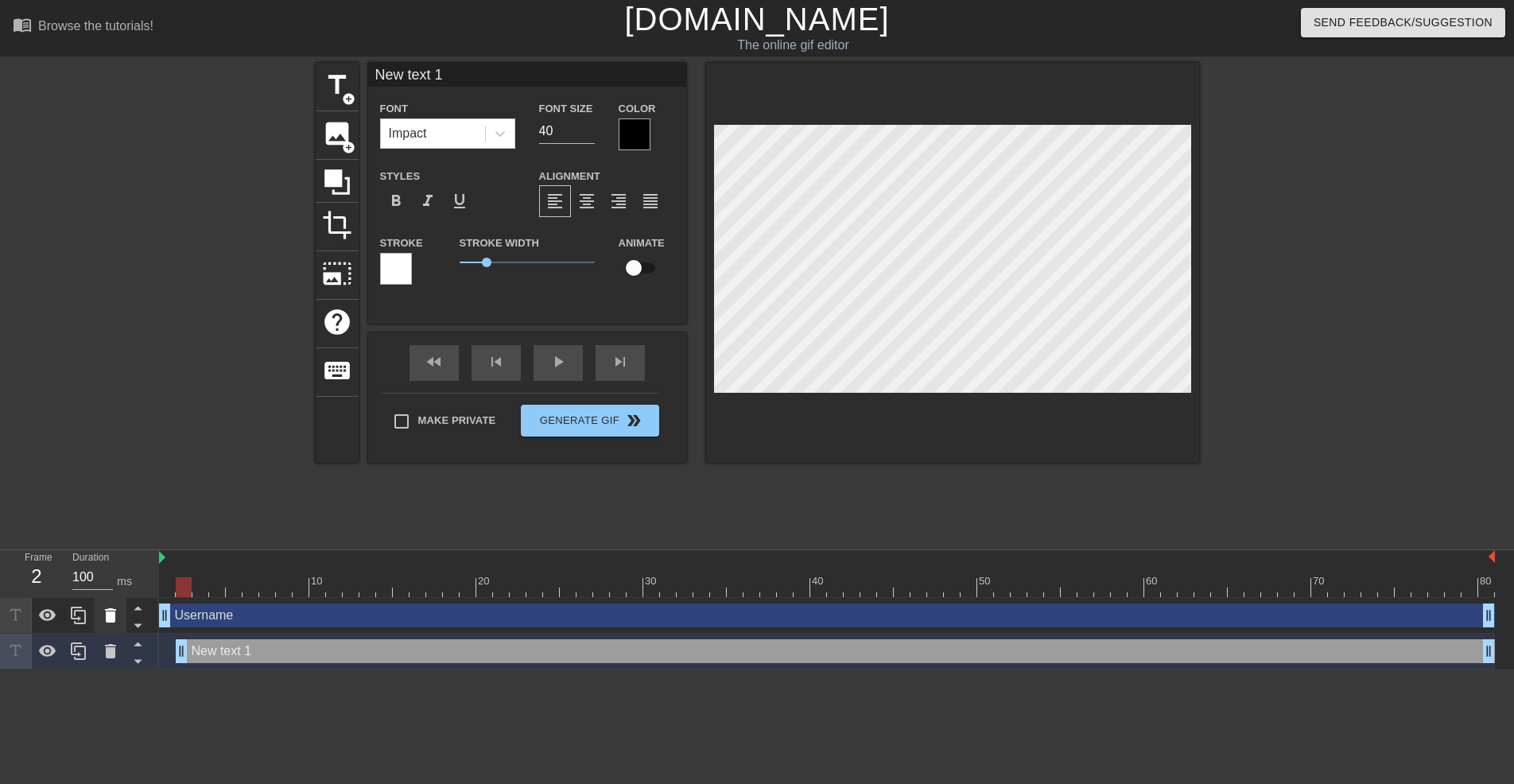
click at [112, 623] on icon at bounding box center [110, 615] width 11 height 15
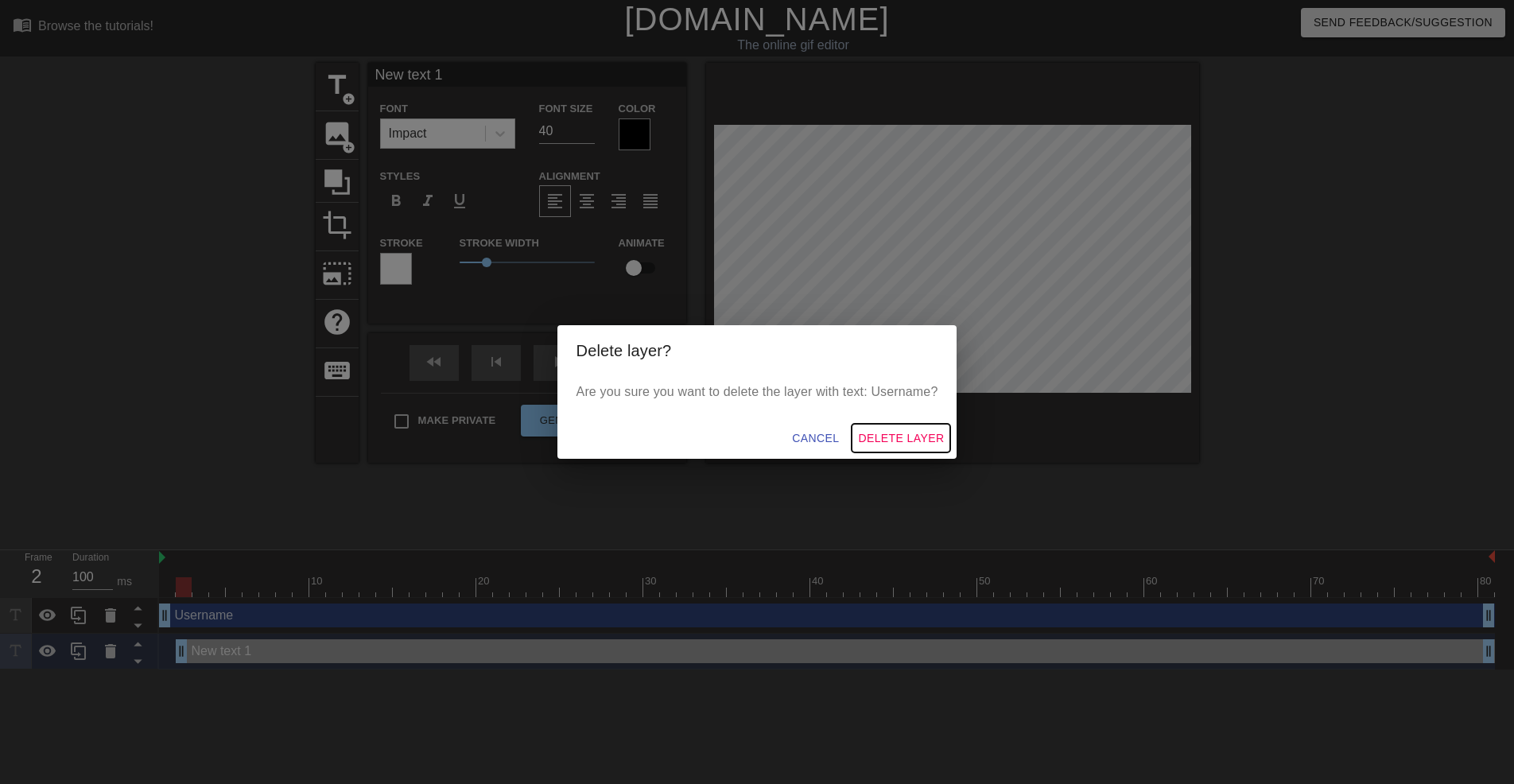
click at [908, 430] on span "Delete Layer" at bounding box center [901, 438] width 86 height 20
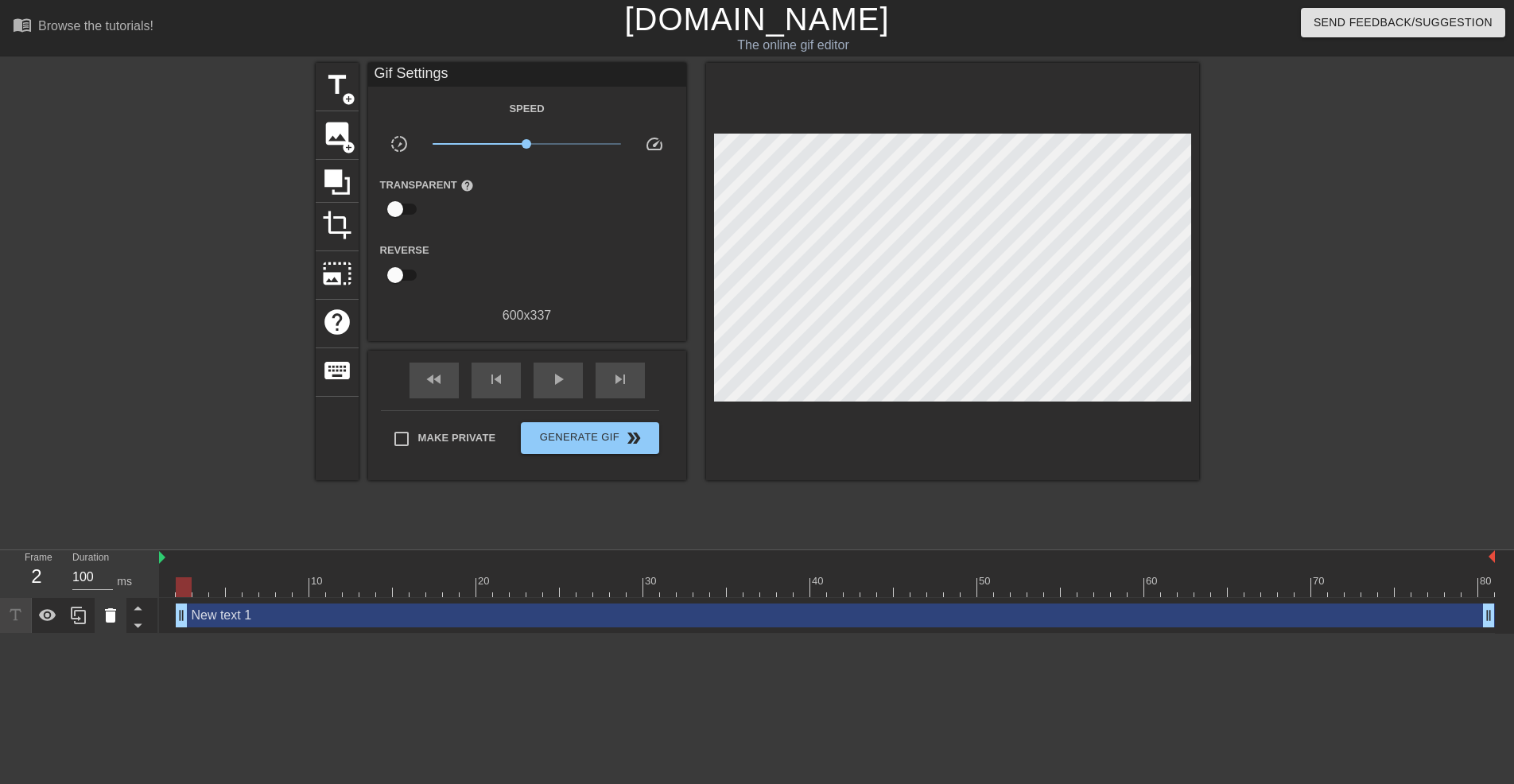
click at [116, 622] on icon at bounding box center [110, 615] width 19 height 19
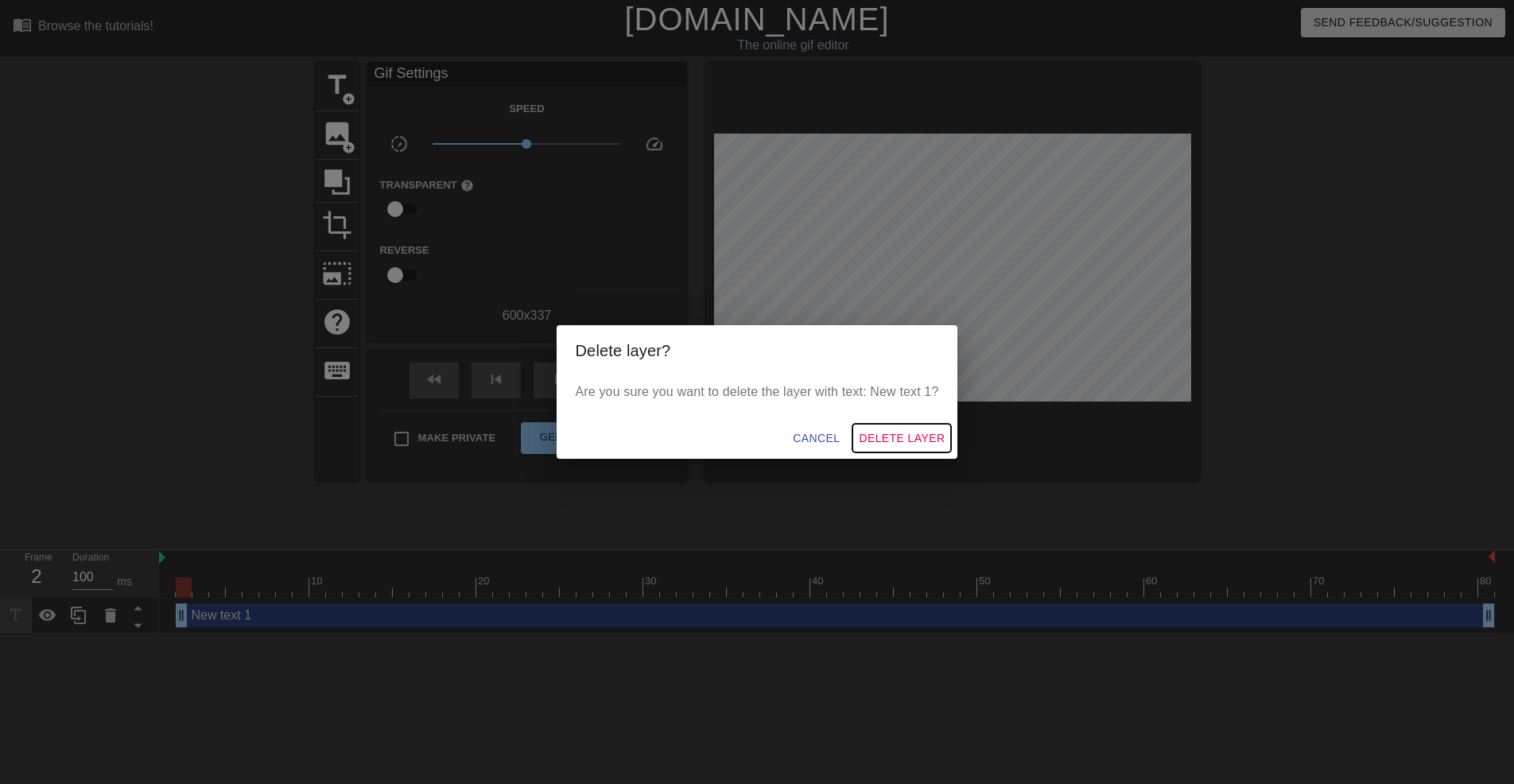
click at [935, 434] on span "Delete Layer" at bounding box center [901, 438] width 86 height 20
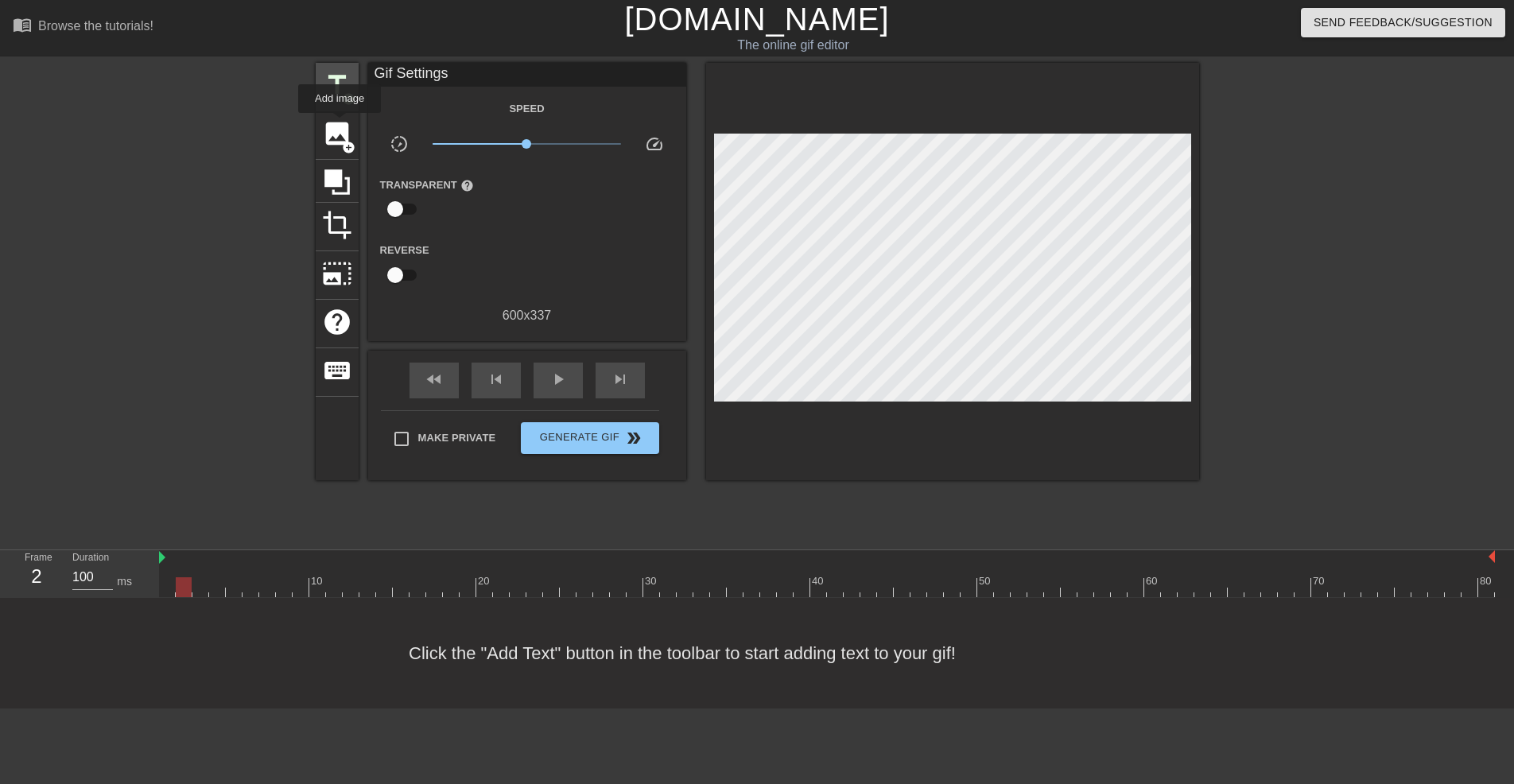
click at [344, 86] on span "title" at bounding box center [337, 84] width 30 height 30
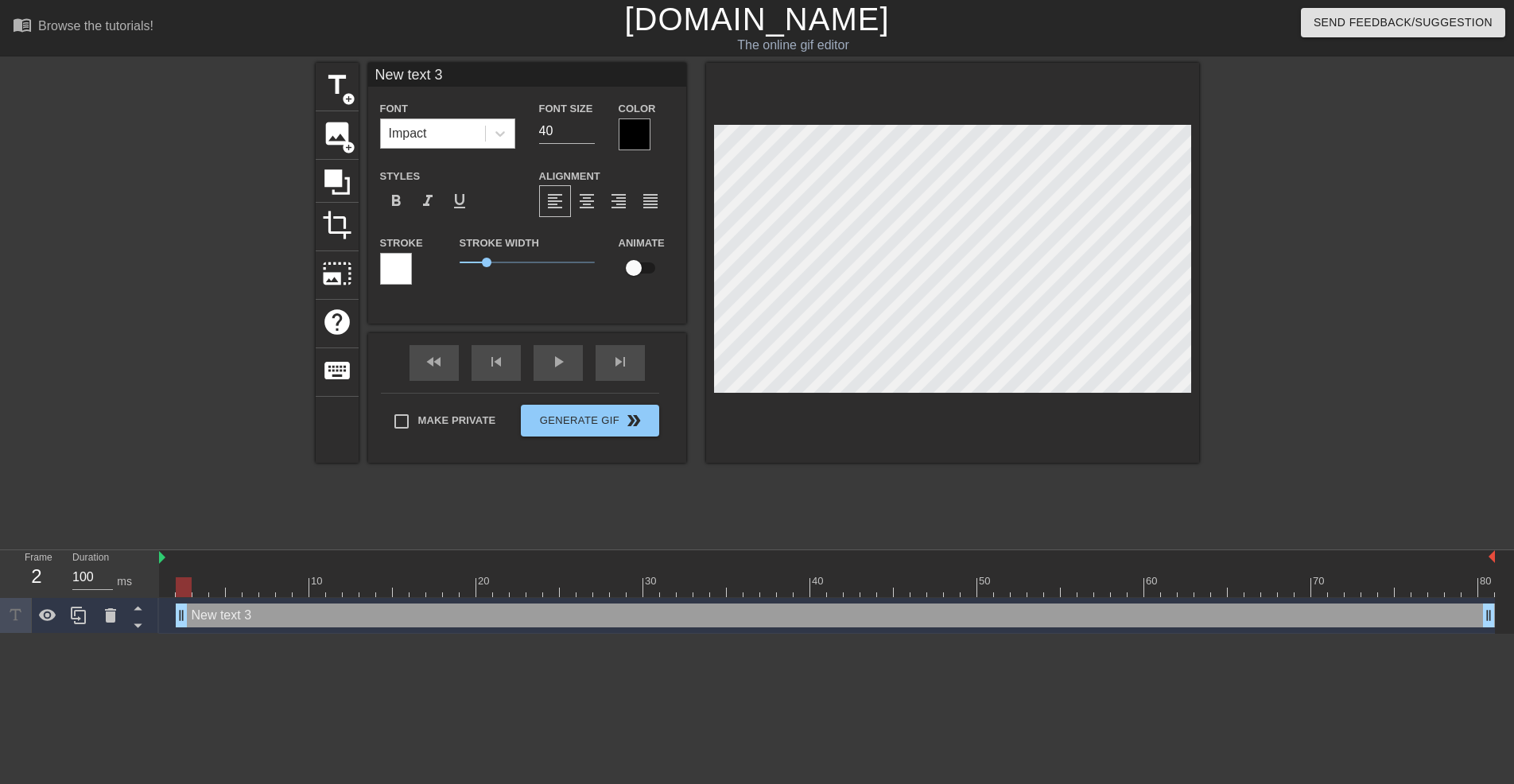
click at [420, 137] on div "Impact" at bounding box center [408, 133] width 39 height 19
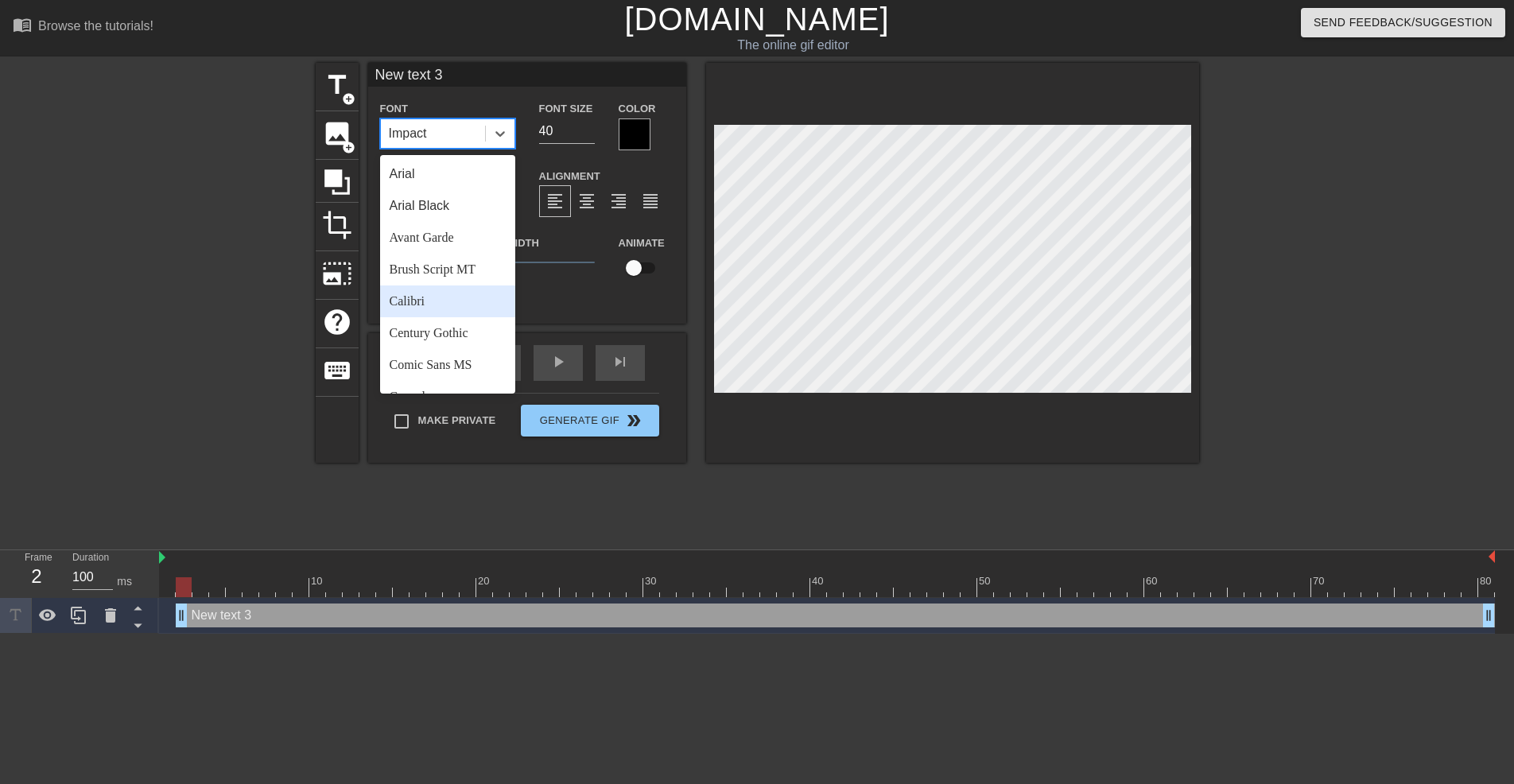
click at [442, 299] on div "Calibri" at bounding box center [447, 301] width 135 height 32
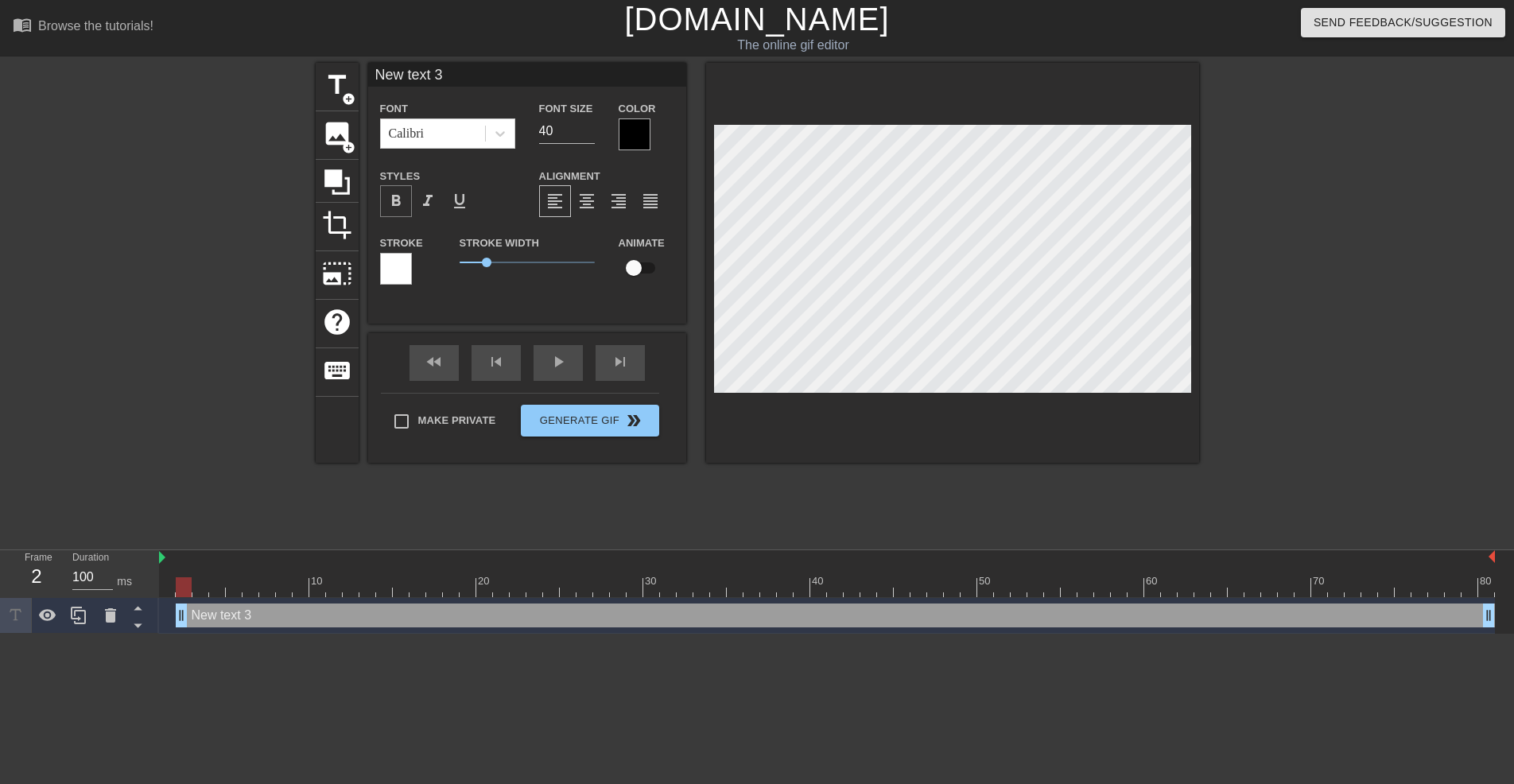
click at [392, 212] on div "format_bold" at bounding box center [395, 201] width 32 height 32
click at [417, 208] on div "format_italic" at bounding box center [427, 201] width 32 height 32
click at [438, 195] on div "format_italic" at bounding box center [427, 201] width 32 height 32
click at [462, 124] on div "Calibri" at bounding box center [433, 133] width 105 height 28
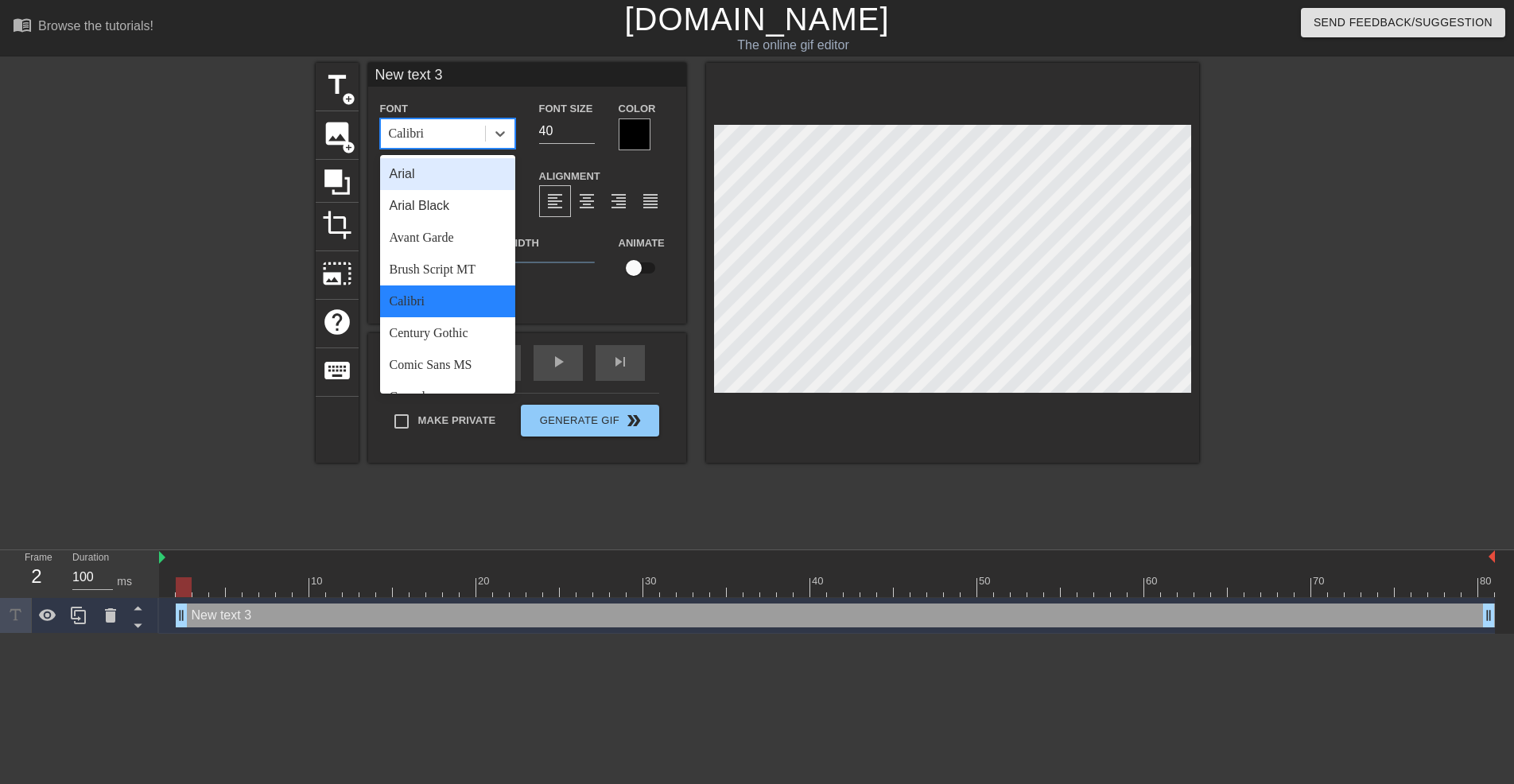
click at [463, 132] on div "Calibri" at bounding box center [433, 133] width 105 height 28
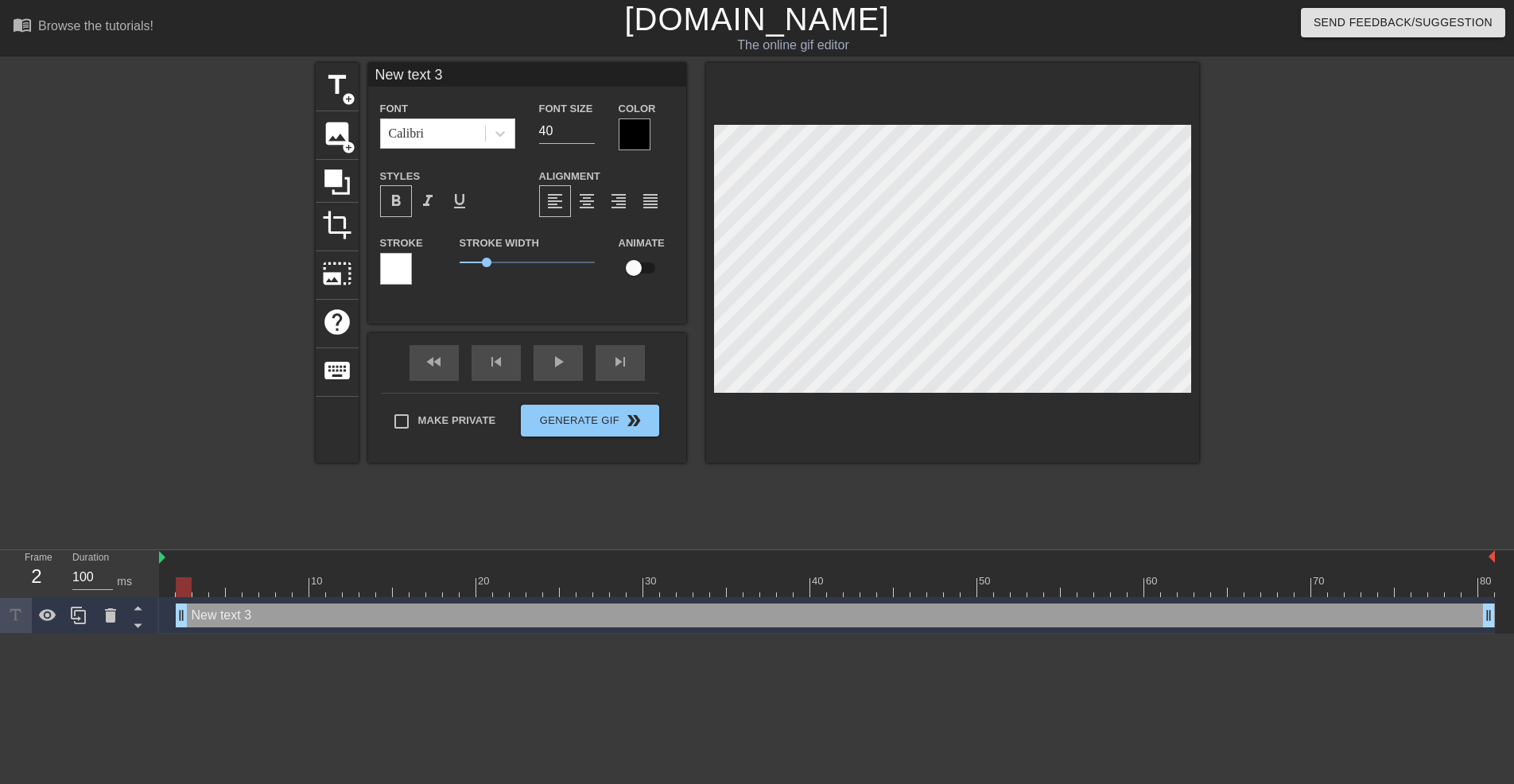
type input "U"
type textarea "U"
type input "Us"
type textarea "Us"
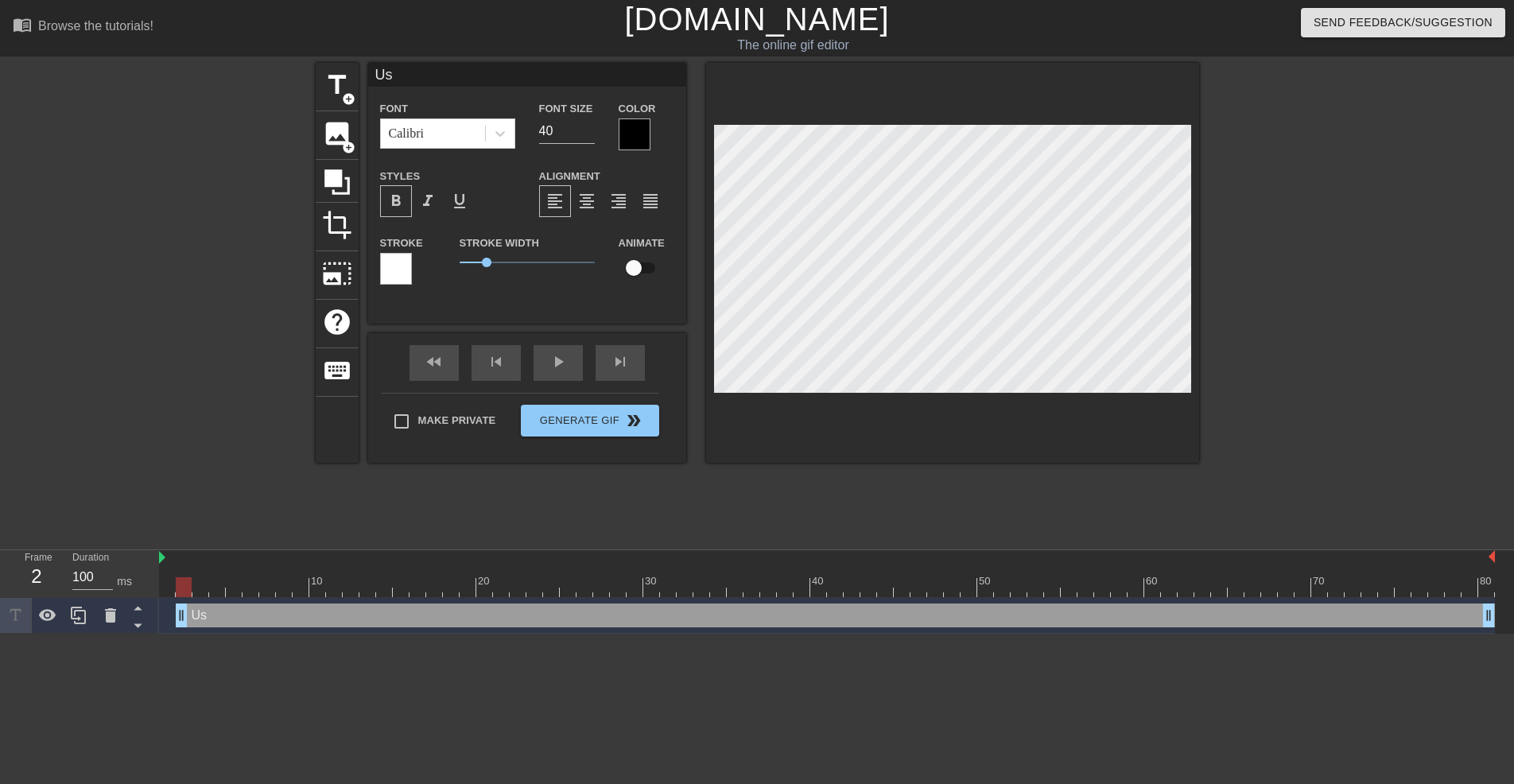
type input "Use"
type textarea "Use"
type input "User"
type textarea "Usern"
type input "Userna"
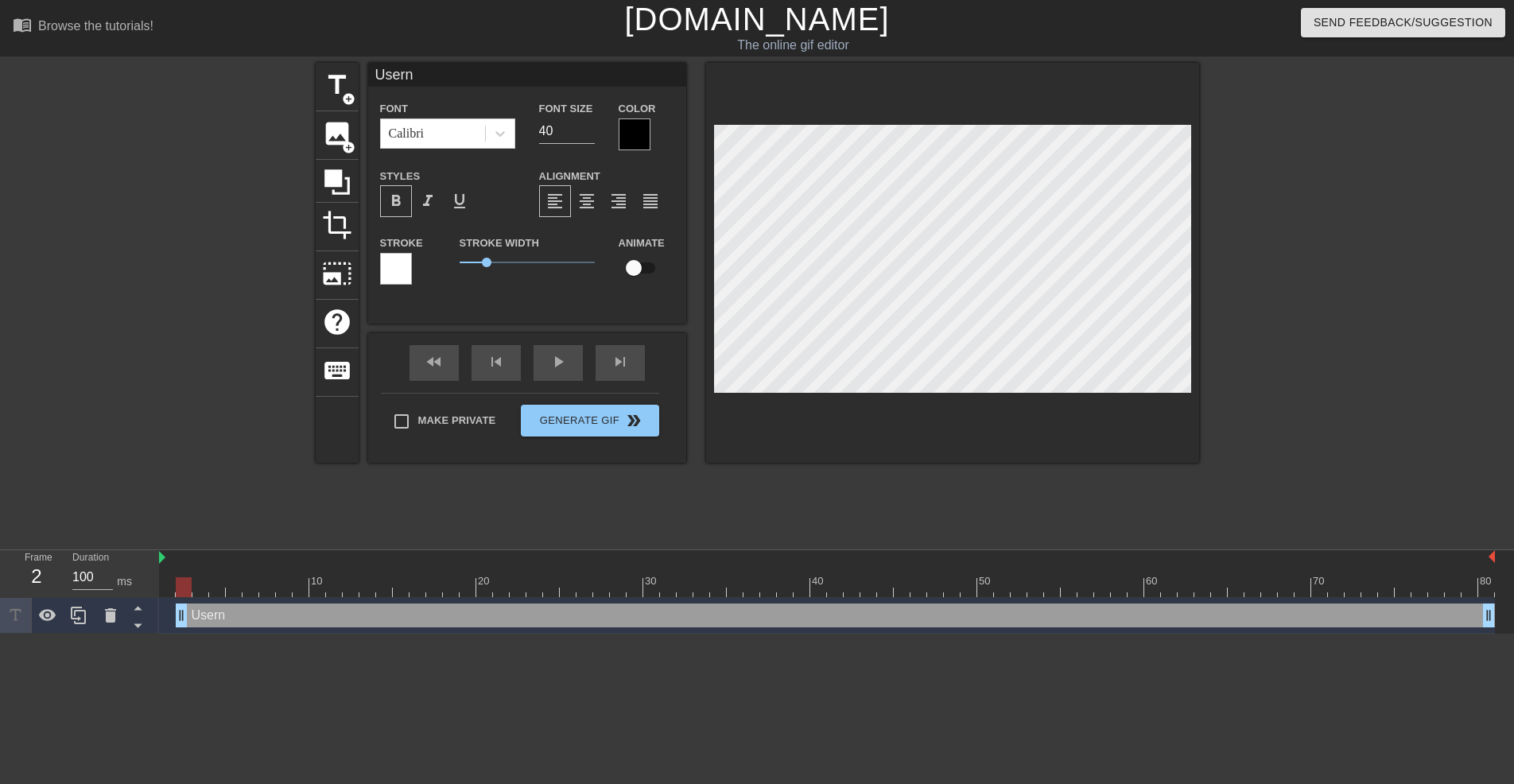
type textarea "Userna"
type input "Usernam"
type textarea "Usernam"
type input "Username"
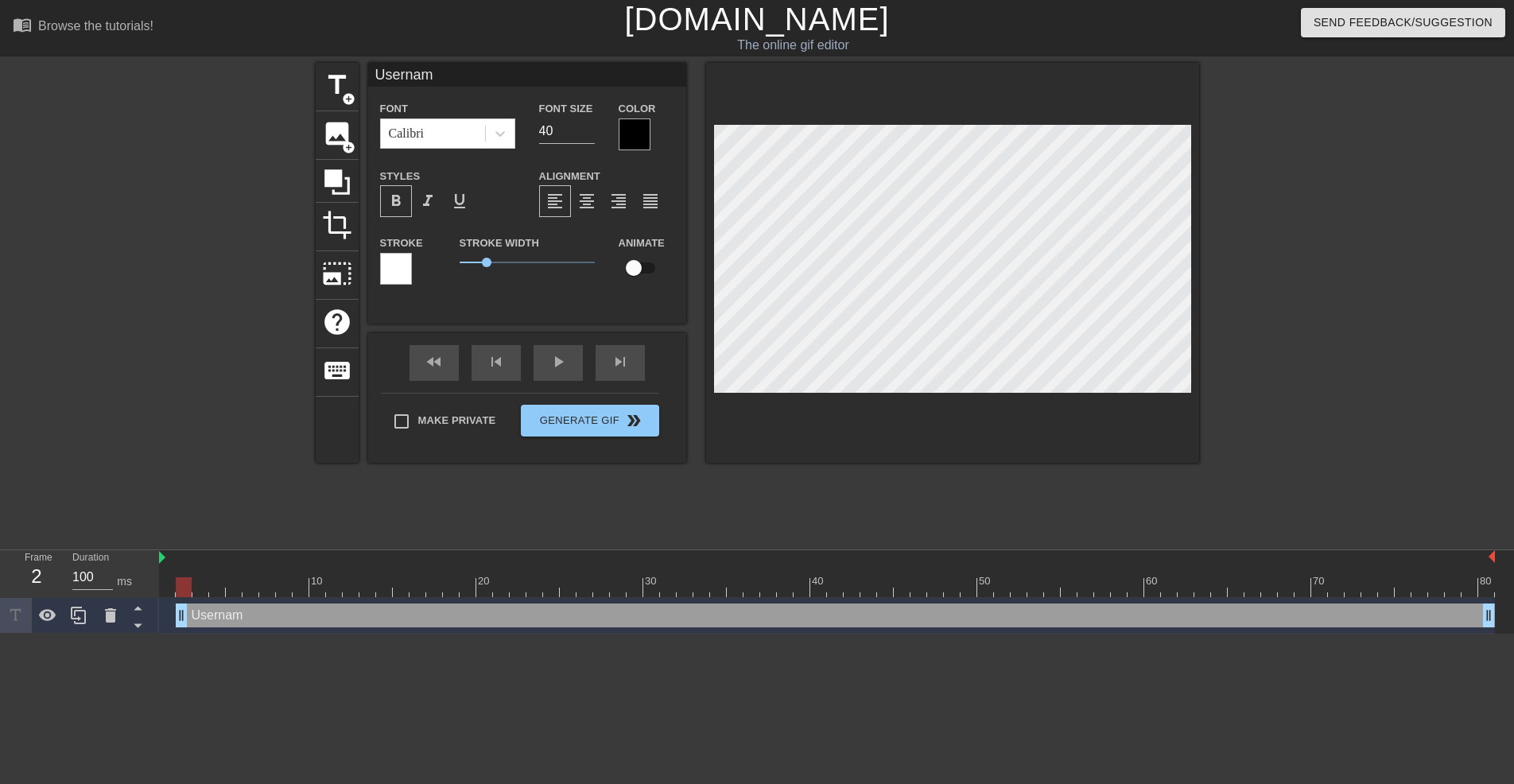
type textarea "Username"
click at [1002, 547] on div "menu_book Browse the tutorials! [DOMAIN_NAME] The online gif editor Send Feedba…" at bounding box center [757, 316] width 1514 height 634
drag, startPoint x: 191, startPoint y: 617, endPoint x: 204, endPoint y: 614, distance: 13.3
click at [206, 614] on div "Username drag_handle drag_handle" at bounding box center [835, 615] width 1319 height 24
drag, startPoint x: 181, startPoint y: 616, endPoint x: 123, endPoint y: 609, distance: 58.4
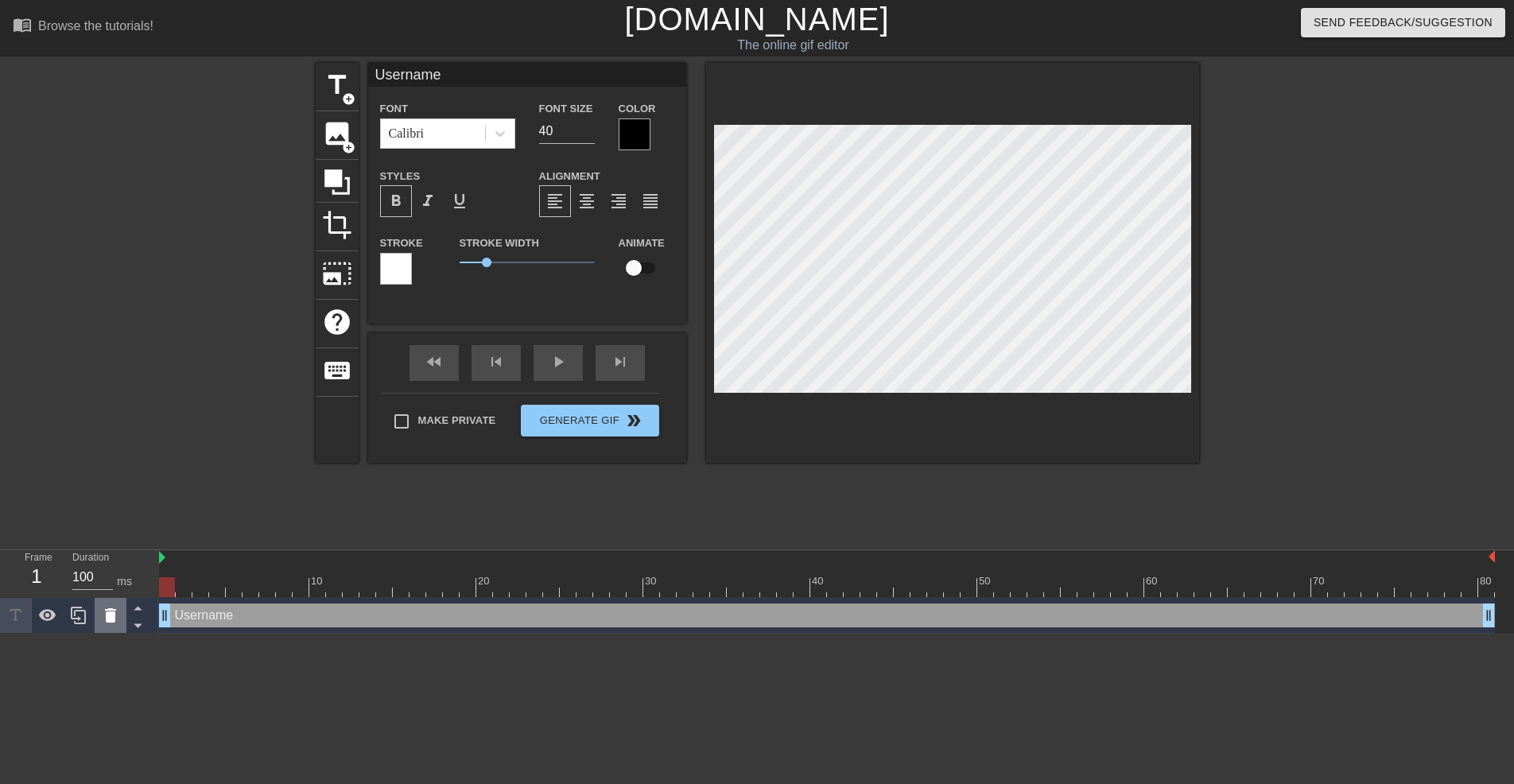
click at [123, 609] on div "Frame 1 Duration 100 ms 10 20 30 40 50 60 70 80 Username drag_handle drag_handle" at bounding box center [757, 591] width 1514 height 83
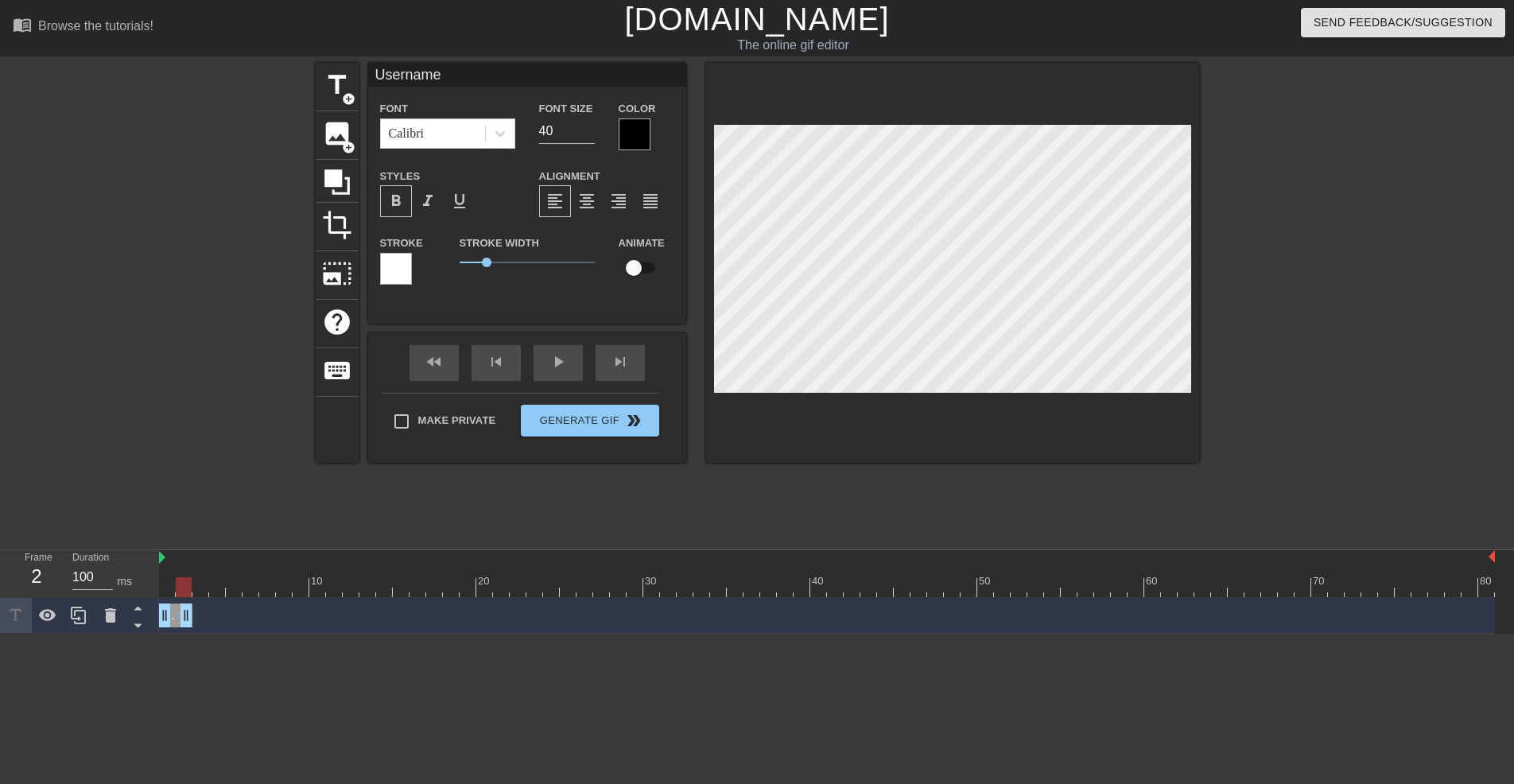
drag, startPoint x: 1483, startPoint y: 613, endPoint x: 183, endPoint y: 611, distance: 1300.0
click at [183, 611] on div "Username drag_handle drag_handle" at bounding box center [175, 615] width 33 height 24
click at [144, 624] on icon at bounding box center [138, 625] width 20 height 20
click at [139, 621] on icon at bounding box center [138, 625] width 20 height 20
click at [138, 614] on icon at bounding box center [138, 608] width 20 height 20
